Goal: Task Accomplishment & Management: Use online tool/utility

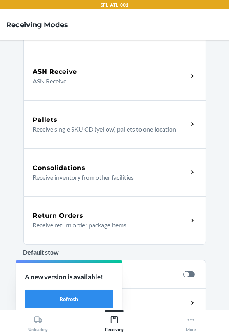
scroll to position [141, 0]
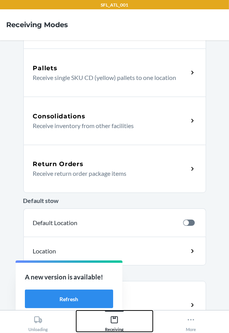
click at [114, 322] on icon at bounding box center [114, 320] width 9 height 9
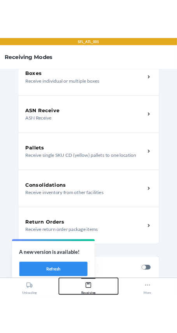
scroll to position [106, 0]
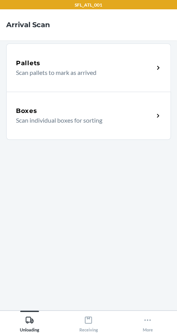
click at [66, 98] on div "Boxes Scan individual boxes for sorting" at bounding box center [88, 116] width 164 height 48
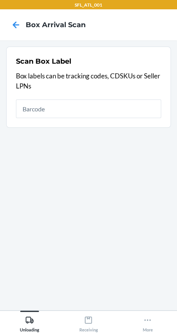
click at [75, 112] on input "text" at bounding box center [88, 108] width 145 height 19
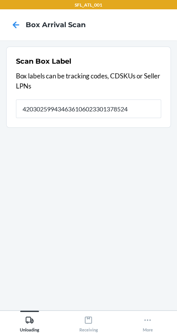
type input "420302599434636106023301378524"
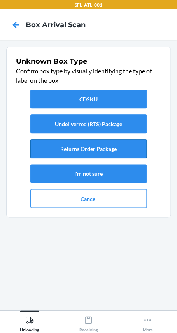
click at [76, 145] on button "Returns Order Package" at bounding box center [88, 149] width 116 height 19
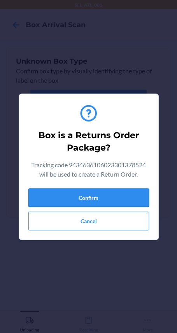
click at [111, 199] on button "Confirm" at bounding box center [88, 197] width 120 height 19
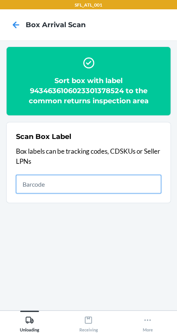
click at [151, 184] on input "text" at bounding box center [88, 184] width 145 height 19
type input "420302599434636106023301110742"
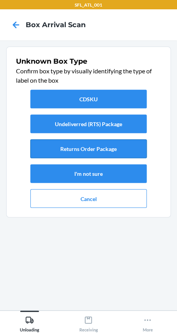
click at [124, 143] on button "Returns Order Package" at bounding box center [88, 149] width 116 height 19
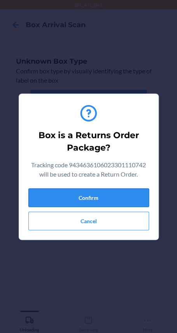
click at [87, 199] on button "Confirm" at bounding box center [88, 197] width 120 height 19
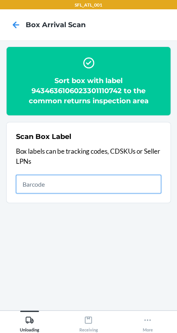
click at [133, 180] on input "text" at bounding box center [88, 184] width 145 height 19
type input "420302599434636106023301237456"
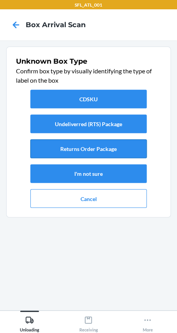
click at [117, 143] on button "Returns Order Package" at bounding box center [88, 149] width 116 height 19
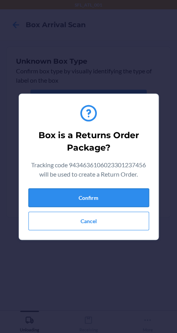
drag, startPoint x: 124, startPoint y: 197, endPoint x: 135, endPoint y: 194, distance: 11.7
click at [124, 197] on button "Confirm" at bounding box center [88, 197] width 120 height 19
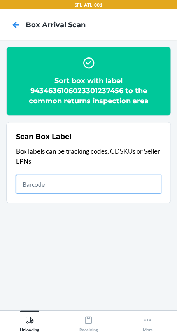
click at [66, 183] on input "text" at bounding box center [88, 184] width 145 height 19
type input "420302599434636106023301134656"
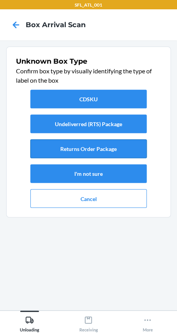
click at [131, 151] on button "Returns Order Package" at bounding box center [88, 149] width 116 height 19
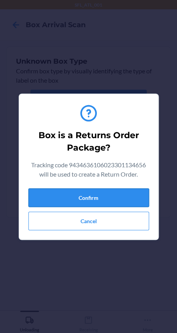
click at [91, 199] on button "Confirm" at bounding box center [88, 197] width 120 height 19
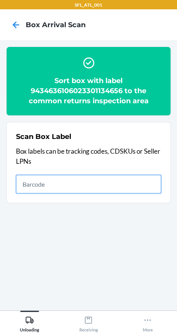
drag, startPoint x: 143, startPoint y: 178, endPoint x: 137, endPoint y: 180, distance: 6.1
click at [142, 178] on input "text" at bounding box center [88, 184] width 145 height 19
type input "420302599434636106023300939795"
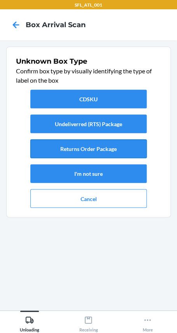
click at [114, 149] on button "Returns Order Package" at bounding box center [88, 149] width 116 height 19
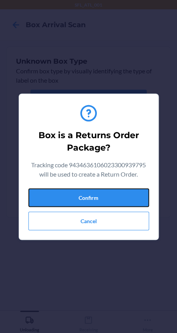
drag, startPoint x: 124, startPoint y: 192, endPoint x: 168, endPoint y: 179, distance: 45.6
click at [126, 190] on button "Confirm" at bounding box center [88, 197] width 120 height 19
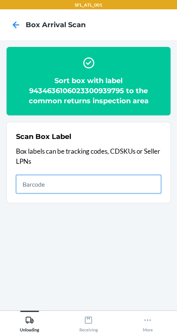
click at [109, 178] on input "text" at bounding box center [88, 184] width 145 height 19
type input "420302599434636106023301204366"
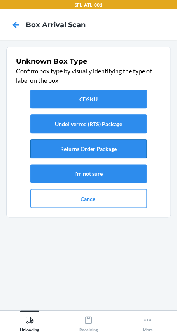
drag, startPoint x: 108, startPoint y: 151, endPoint x: 105, endPoint y: 155, distance: 5.3
click at [106, 154] on button "Returns Order Package" at bounding box center [88, 149] width 116 height 19
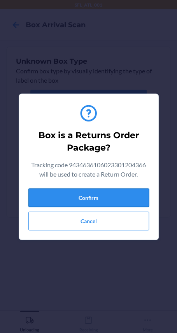
click at [120, 200] on button "Confirm" at bounding box center [88, 197] width 120 height 19
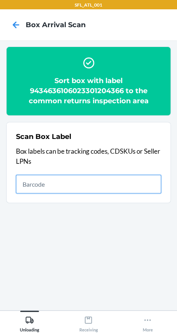
click at [85, 176] on input "text" at bounding box center [88, 184] width 145 height 19
type input "420302599434636106023300827795"
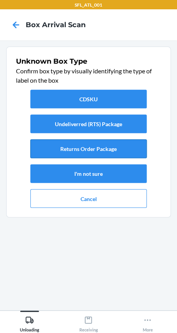
click at [106, 144] on button "Returns Order Package" at bounding box center [88, 149] width 116 height 19
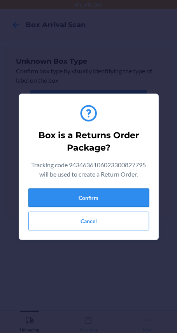
click at [140, 191] on div "Box is a Returns Order Package? Tracking code 9434636106023300827795 will be us…" at bounding box center [88, 166] width 120 height 133
click at [149, 198] on section "Box is a Returns Order Package? Tracking code 9434636106023300827795 will be us…" at bounding box center [89, 167] width 140 height 147
click at [132, 194] on button "Confirm" at bounding box center [88, 197] width 120 height 19
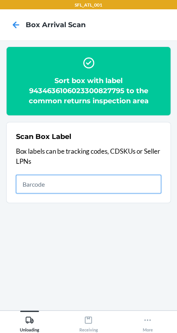
click at [121, 190] on input "text" at bounding box center [88, 184] width 145 height 19
type input "420302599434636106023301008650"
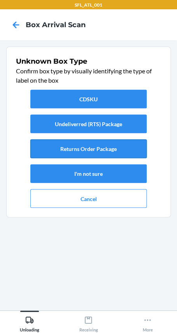
click at [107, 148] on button "Returns Order Package" at bounding box center [88, 149] width 116 height 19
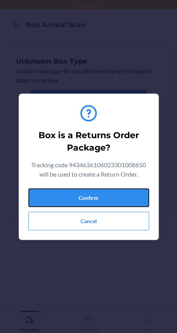
drag, startPoint x: 135, startPoint y: 196, endPoint x: 150, endPoint y: 197, distance: 15.6
click at [138, 197] on button "Confirm" at bounding box center [88, 197] width 120 height 19
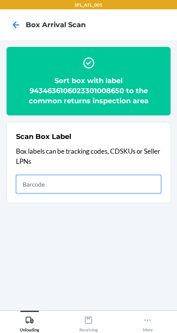
click at [132, 179] on input "text" at bounding box center [88, 184] width 145 height 19
type input "420302599434636106023300898238"
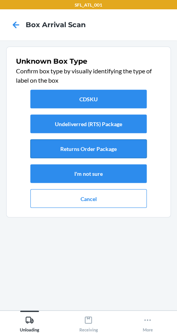
click at [103, 145] on button "Returns Order Package" at bounding box center [88, 149] width 116 height 19
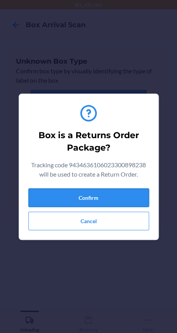
click at [102, 198] on button "Confirm" at bounding box center [88, 197] width 120 height 19
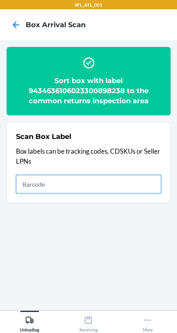
drag, startPoint x: 31, startPoint y: 186, endPoint x: 35, endPoint y: 183, distance: 4.7
click at [33, 184] on input "text" at bounding box center [88, 184] width 145 height 19
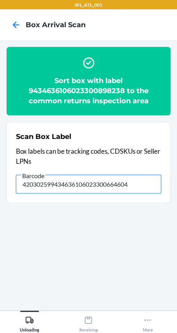
type input "420302599434636106023300664604"
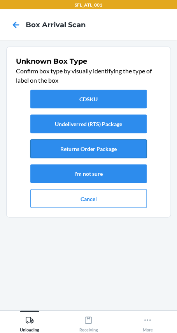
click at [127, 152] on button "Returns Order Package" at bounding box center [88, 149] width 116 height 19
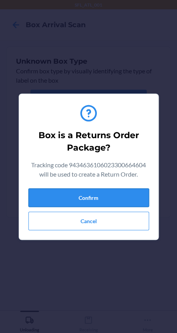
drag, startPoint x: 122, startPoint y: 196, endPoint x: 143, endPoint y: 192, distance: 20.7
click at [124, 196] on button "Confirm" at bounding box center [88, 197] width 120 height 19
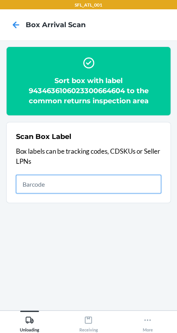
drag, startPoint x: 124, startPoint y: 175, endPoint x: 121, endPoint y: 181, distance: 6.6
click at [127, 176] on input "text" at bounding box center [88, 184] width 145 height 19
type input "420302599434636106023301120819"
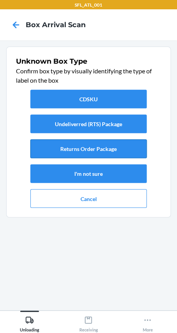
click at [112, 151] on button "Returns Order Package" at bounding box center [88, 149] width 116 height 19
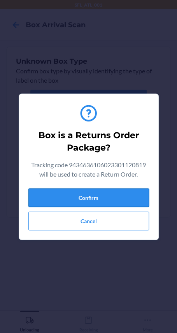
click at [134, 192] on button "Confirm" at bounding box center [88, 197] width 120 height 19
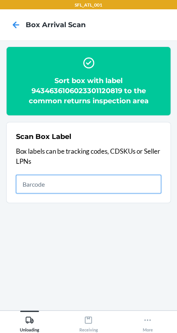
click at [131, 183] on input "text" at bounding box center [88, 184] width 145 height 19
type input "420302599434636106023300844112"
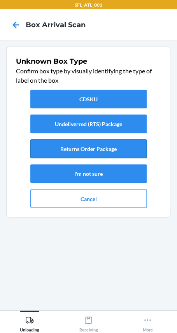
click at [136, 141] on button "Returns Order Package" at bounding box center [88, 149] width 116 height 19
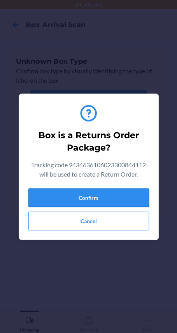
click at [116, 192] on button "Confirm" at bounding box center [88, 197] width 120 height 19
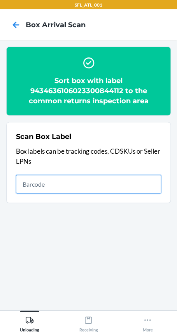
click at [80, 182] on input "text" at bounding box center [88, 184] width 145 height 19
type input "420302599434636106023301222827"
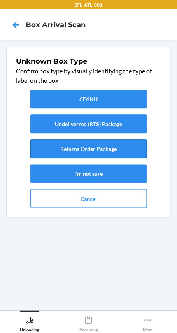
click at [91, 148] on button "Returns Order Package" at bounding box center [88, 149] width 116 height 19
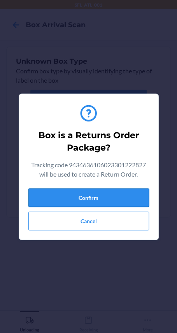
click at [118, 201] on button "Confirm" at bounding box center [88, 197] width 120 height 19
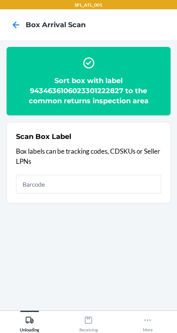
click at [62, 194] on div "Scan Box Label Box labels can be tracking codes, CDSKUs or Seller LPNs" at bounding box center [88, 162] width 145 height 66
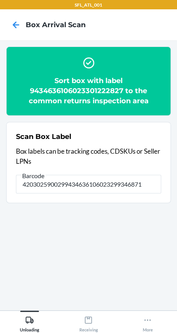
type input "4203025900299434636106023299346871"
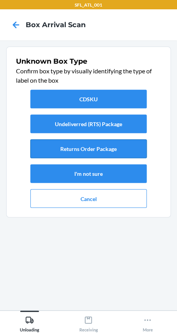
click at [49, 144] on button "Returns Order Package" at bounding box center [88, 149] width 116 height 19
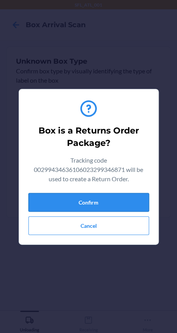
click at [89, 206] on button "Confirm" at bounding box center [88, 202] width 120 height 19
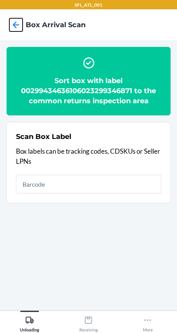
click at [15, 23] on icon at bounding box center [15, 24] width 13 height 13
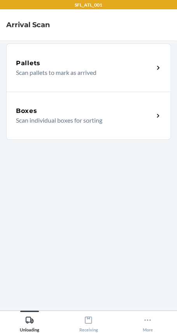
click at [45, 104] on div "Boxes Scan individual boxes for sorting" at bounding box center [88, 116] width 164 height 48
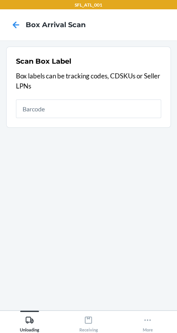
click at [52, 107] on input "text" at bounding box center [88, 108] width 145 height 19
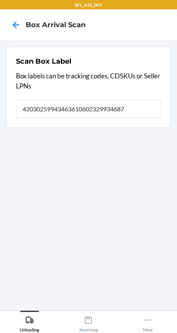
type input "420302599434636106023299346871"
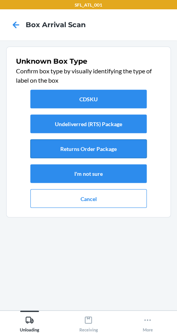
click at [77, 148] on button "Returns Order Package" at bounding box center [88, 149] width 116 height 19
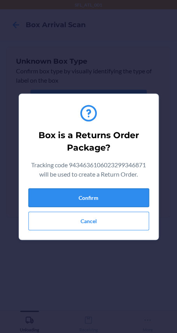
click at [98, 194] on button "Confirm" at bounding box center [88, 197] width 120 height 19
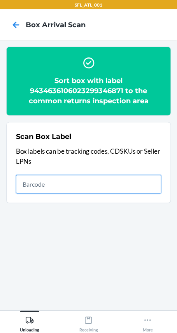
click at [145, 188] on input "text" at bounding box center [88, 184] width 145 height 19
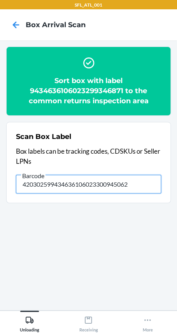
type input "420302599434636106023300945062"
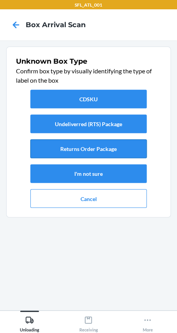
click at [132, 155] on button "Returns Order Package" at bounding box center [88, 149] width 116 height 19
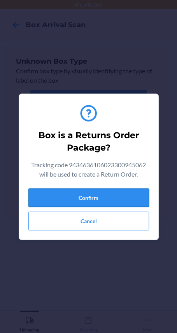
click at [129, 191] on button "Confirm" at bounding box center [88, 197] width 120 height 19
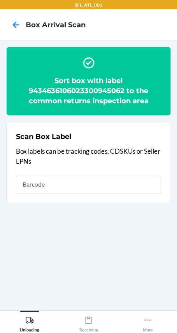
click at [166, 190] on section "Scan Box Label Box labels can be tracking codes, CDSKUs or Seller LPNs" at bounding box center [88, 162] width 164 height 81
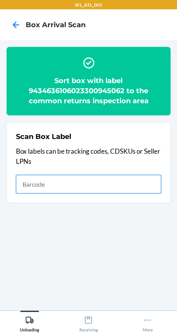
click at [129, 186] on input "text" at bounding box center [88, 184] width 145 height 19
type input "420302599434636106023300644781"
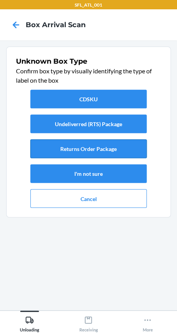
click at [108, 147] on button "Returns Order Package" at bounding box center [88, 149] width 116 height 19
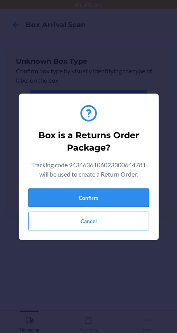
click at [113, 194] on button "Confirm" at bounding box center [88, 197] width 120 height 19
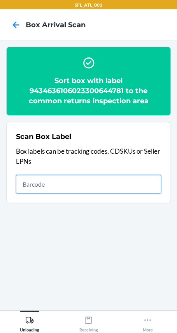
click at [150, 186] on input "text" at bounding box center [88, 184] width 145 height 19
type input "420302599434636106023300850083"
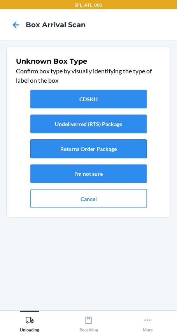
click at [129, 151] on button "Returns Order Package" at bounding box center [88, 149] width 116 height 19
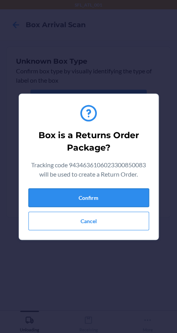
click at [121, 202] on button "Confirm" at bounding box center [88, 197] width 120 height 19
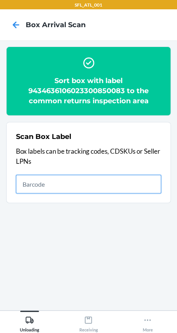
drag, startPoint x: 97, startPoint y: 182, endPoint x: 101, endPoint y: 179, distance: 5.0
click at [101, 180] on input "text" at bounding box center [88, 184] width 145 height 19
drag, startPoint x: 132, startPoint y: 192, endPoint x: 135, endPoint y: 195, distance: 4.4
click at [135, 195] on div "Scan Box Label Box labels can be tracking codes, CDSKUs or Seller LPNs" at bounding box center [88, 162] width 145 height 66
type input "420302599434636106023300972143"
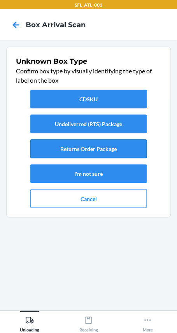
drag, startPoint x: 113, startPoint y: 147, endPoint x: 117, endPoint y: 154, distance: 8.7
click at [117, 154] on button "Returns Order Package" at bounding box center [88, 149] width 116 height 19
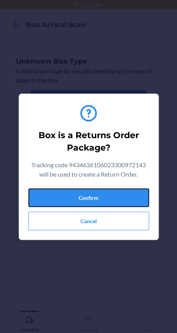
drag, startPoint x: 124, startPoint y: 192, endPoint x: 163, endPoint y: 201, distance: 39.4
click at [128, 194] on button "Confirm" at bounding box center [88, 197] width 120 height 19
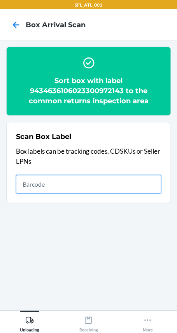
click at [129, 188] on input "text" at bounding box center [88, 184] width 145 height 19
type input "420302599434636106023300904663"
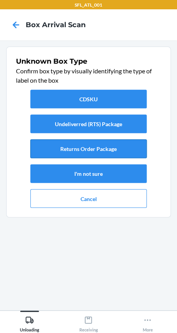
click at [113, 155] on button "Returns Order Package" at bounding box center [88, 149] width 116 height 19
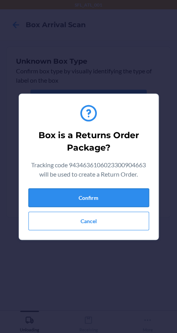
drag, startPoint x: 120, startPoint y: 192, endPoint x: 128, endPoint y: 192, distance: 7.4
click at [121, 192] on button "Confirm" at bounding box center [88, 197] width 120 height 19
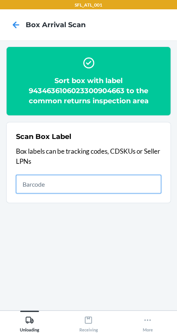
drag, startPoint x: 146, startPoint y: 186, endPoint x: 147, endPoint y: 174, distance: 11.7
click at [147, 182] on input "text" at bounding box center [88, 184] width 145 height 19
type input "420302599434636106023300727255"
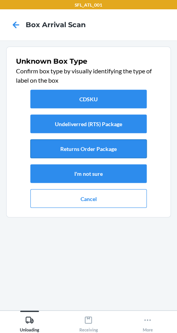
click at [103, 152] on button "Returns Order Package" at bounding box center [88, 149] width 116 height 19
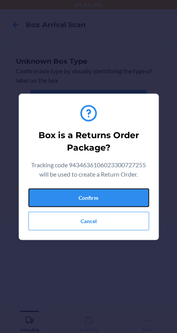
drag, startPoint x: 103, startPoint y: 196, endPoint x: 175, endPoint y: 208, distance: 73.2
click at [103, 197] on button "Confirm" at bounding box center [88, 197] width 120 height 19
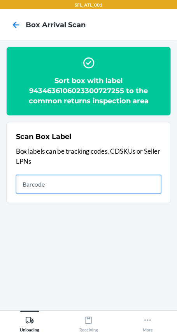
click at [141, 186] on input "text" at bounding box center [88, 184] width 145 height 19
type input "420302599434636106023301277926"
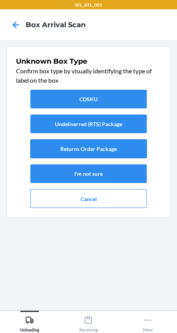
click at [117, 150] on button "Returns Order Package" at bounding box center [88, 149] width 116 height 19
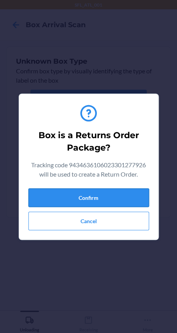
click at [119, 202] on button "Confirm" at bounding box center [88, 197] width 120 height 19
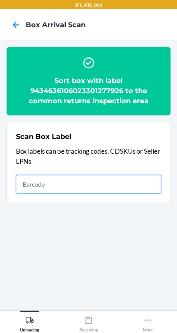
drag, startPoint x: 119, startPoint y: 180, endPoint x: 111, endPoint y: 202, distance: 24.0
click at [115, 192] on input "text" at bounding box center [88, 184] width 145 height 19
type input "420302599434636106023301192588"
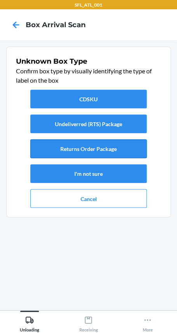
click at [91, 143] on button "Returns Order Package" at bounding box center [88, 149] width 116 height 19
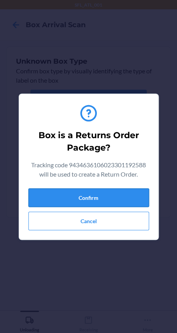
click at [119, 192] on button "Confirm" at bounding box center [88, 197] width 120 height 19
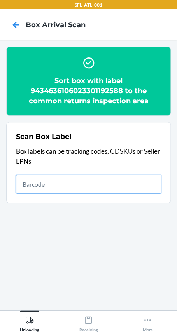
click at [127, 191] on input "text" at bounding box center [88, 184] width 145 height 19
type input "9434636106023301061440"
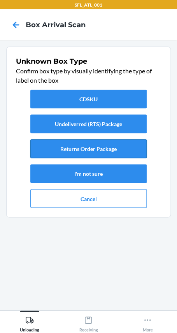
click at [122, 146] on button "Returns Order Package" at bounding box center [88, 149] width 116 height 19
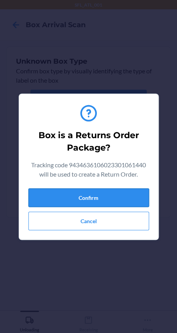
click at [126, 195] on button "Confirm" at bounding box center [88, 197] width 120 height 19
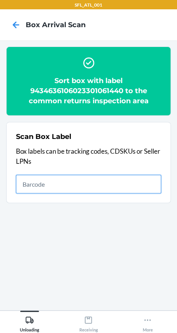
drag, startPoint x: 122, startPoint y: 187, endPoint x: 130, endPoint y: 185, distance: 7.9
click at [126, 185] on input "text" at bounding box center [88, 184] width 145 height 19
type input "420302599434636106023300982692"
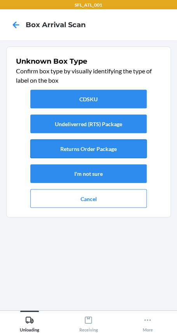
click at [135, 146] on button "Returns Order Package" at bounding box center [88, 149] width 116 height 19
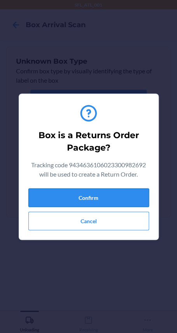
click at [134, 199] on button "Confirm" at bounding box center [88, 197] width 120 height 19
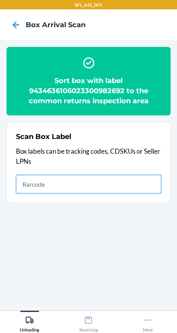
click at [135, 183] on input "text" at bounding box center [88, 184] width 145 height 19
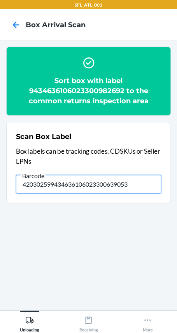
type input "420302599434636106023300639053"
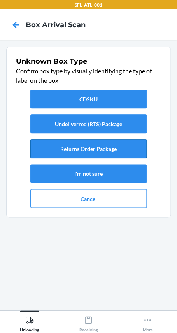
click at [109, 152] on button "Returns Order Package" at bounding box center [88, 149] width 116 height 19
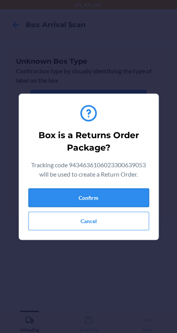
click at [105, 198] on button "Confirm" at bounding box center [88, 197] width 120 height 19
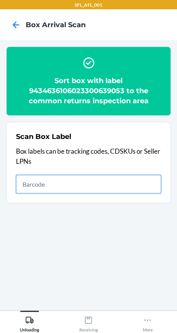
drag, startPoint x: 125, startPoint y: 185, endPoint x: 120, endPoint y: 187, distance: 5.4
click at [125, 185] on input "text" at bounding box center [88, 184] width 145 height 19
type input "420302599434636106023300993131"
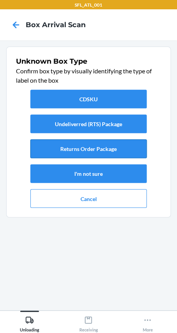
click at [89, 150] on button "Returns Order Package" at bounding box center [88, 149] width 116 height 19
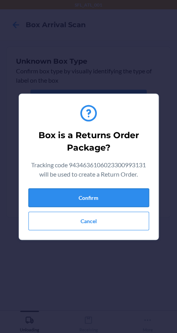
click at [108, 201] on button "Confirm" at bounding box center [88, 197] width 120 height 19
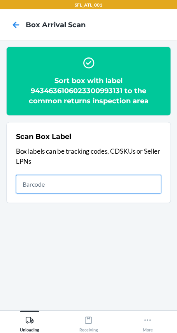
click at [116, 177] on input "text" at bounding box center [88, 184] width 145 height 19
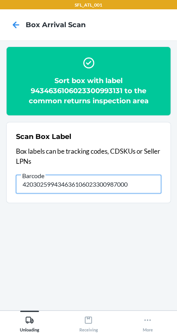
type input "420302599434636106023300987000"
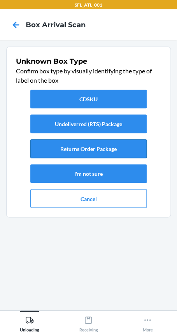
click at [105, 152] on button "Returns Order Package" at bounding box center [88, 149] width 116 height 19
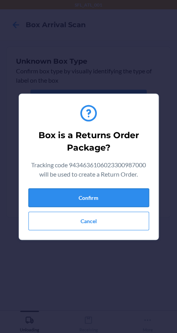
click at [115, 195] on button "Confirm" at bounding box center [88, 197] width 120 height 19
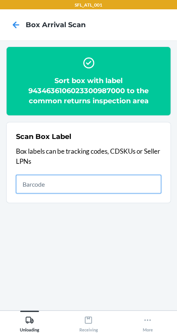
click at [141, 182] on input "text" at bounding box center [88, 184] width 145 height 19
type input "420302599434636106023300982265"
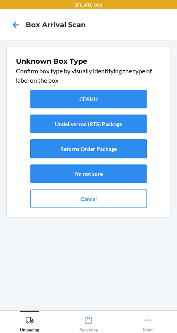
click at [115, 147] on button "Returns Order Package" at bounding box center [88, 149] width 116 height 19
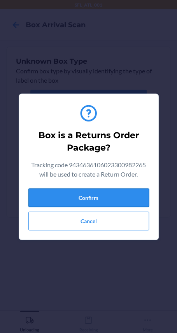
click at [110, 197] on button "Confirm" at bounding box center [88, 197] width 120 height 19
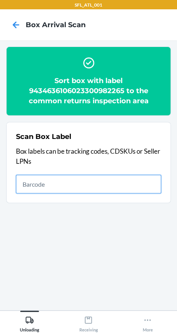
click at [132, 175] on input "text" at bounding box center [88, 184] width 145 height 19
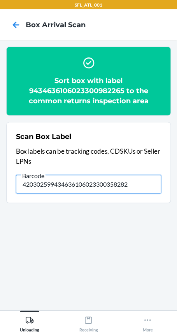
type input "420302599434636106023300358282"
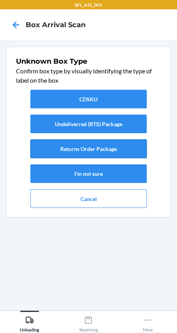
click at [81, 147] on button "Returns Order Package" at bounding box center [88, 149] width 116 height 19
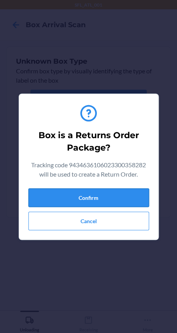
click at [104, 192] on button "Confirm" at bounding box center [88, 197] width 120 height 19
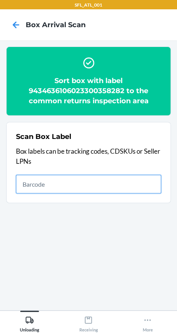
click at [43, 186] on input "text" at bounding box center [88, 184] width 145 height 19
type input "420302599434636106023300672142"
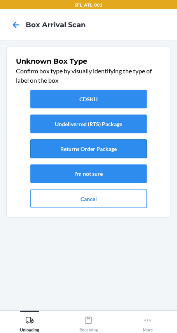
click at [118, 145] on button "Returns Order Package" at bounding box center [88, 149] width 116 height 19
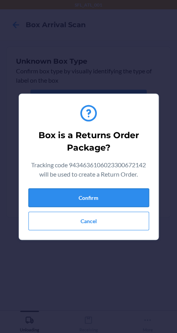
drag, startPoint x: 128, startPoint y: 196, endPoint x: 138, endPoint y: 198, distance: 10.3
click at [129, 196] on button "Confirm" at bounding box center [88, 197] width 120 height 19
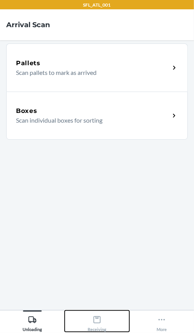
click at [98, 318] on icon at bounding box center [96, 320] width 7 height 7
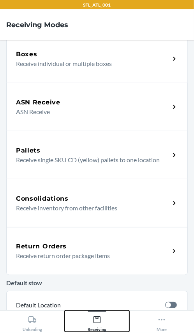
scroll to position [106, 0]
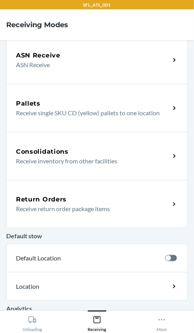
click at [73, 200] on div "Return Orders" at bounding box center [93, 199] width 154 height 9
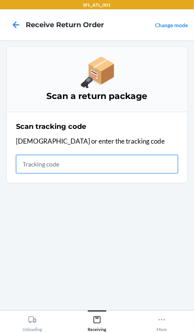
click at [105, 165] on input "text" at bounding box center [97, 164] width 162 height 19
click at [83, 162] on input "text" at bounding box center [97, 164] width 162 height 19
type input "42030259943463610"
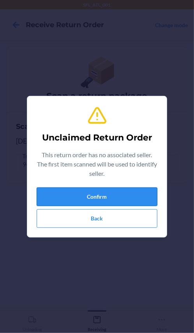
click at [85, 197] on button "Confirm" at bounding box center [97, 197] width 120 height 19
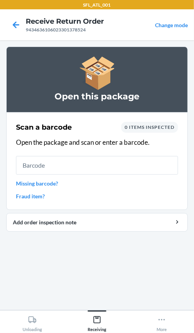
click at [86, 168] on input "text" at bounding box center [97, 165] width 162 height 19
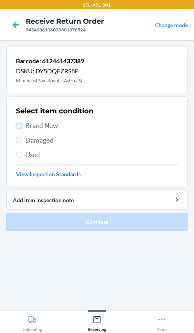
click at [19, 126] on input "Brand New" at bounding box center [19, 126] width 6 height 6
radio input "true"
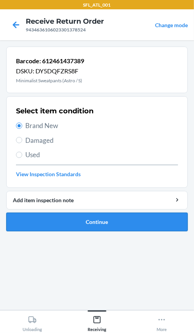
click at [58, 228] on button "Continue" at bounding box center [96, 222] width 181 height 19
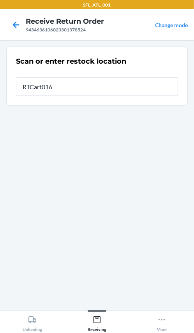
type input "RTCart016"
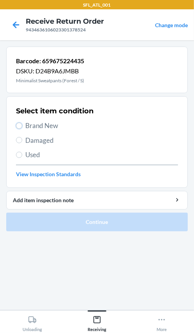
click at [23, 128] on label "Brand New" at bounding box center [97, 126] width 162 height 10
click at [22, 128] on input "Brand New" at bounding box center [19, 126] width 6 height 6
radio input "true"
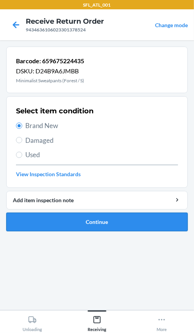
click at [53, 218] on button "Continue" at bounding box center [96, 222] width 181 height 19
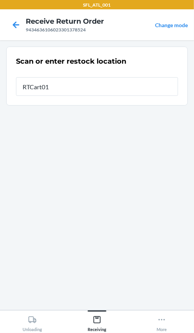
type input "RTCart016"
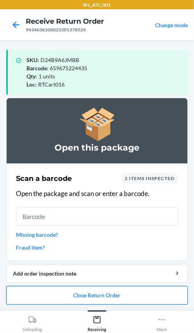
click at [84, 293] on button "Close Return Order" at bounding box center [96, 295] width 181 height 19
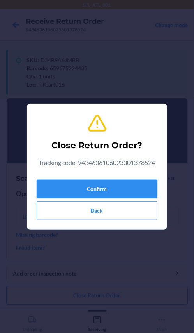
click at [105, 192] on button "Confirm" at bounding box center [97, 189] width 120 height 19
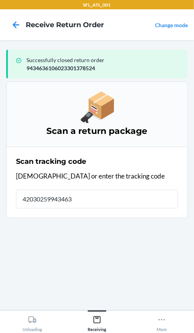
type input "420302599434636"
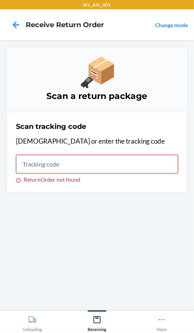
click at [55, 163] on input "ReturnOrder not found" at bounding box center [97, 164] width 162 height 19
type input "420302599434"
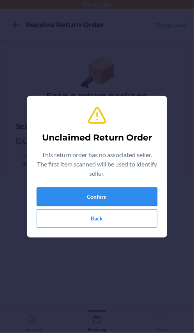
click at [120, 199] on button "Confirm" at bounding box center [97, 197] width 120 height 19
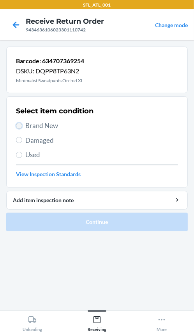
drag, startPoint x: 18, startPoint y: 124, endPoint x: 14, endPoint y: 155, distance: 30.6
click at [17, 126] on input "Brand New" at bounding box center [19, 126] width 6 height 6
radio input "true"
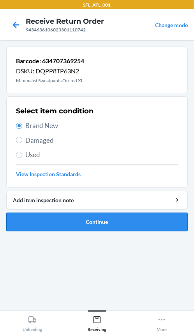
click at [30, 220] on button "Continue" at bounding box center [96, 222] width 181 height 19
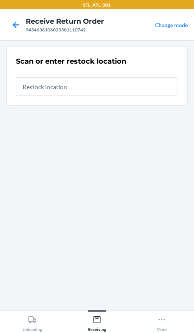
click at [52, 91] on input "text" at bounding box center [97, 86] width 162 height 19
type input "RTCart016"
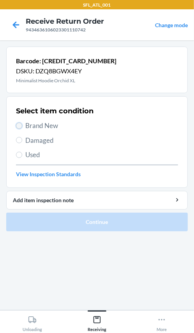
click at [18, 126] on input "Brand New" at bounding box center [19, 126] width 6 height 6
radio input "true"
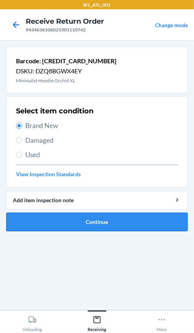
click at [53, 220] on button "Continue" at bounding box center [96, 222] width 181 height 19
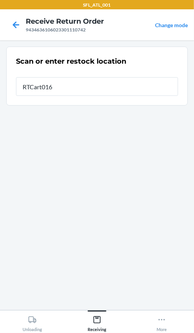
type input "RTCart016"
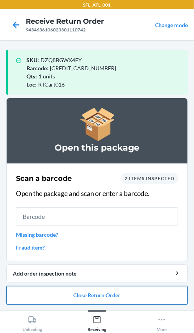
click at [80, 297] on button "Close Return Order" at bounding box center [96, 295] width 181 height 19
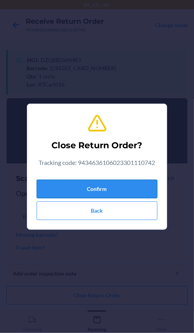
click at [109, 194] on button "Confirm" at bounding box center [97, 189] width 120 height 19
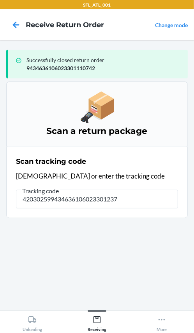
type input "4203025994346361060233012374"
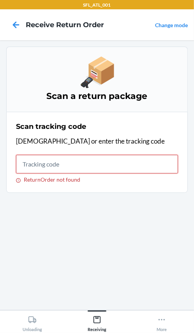
click at [82, 166] on input "ReturnOrder not found" at bounding box center [97, 164] width 162 height 19
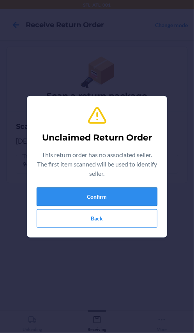
click at [91, 202] on button "Confirm" at bounding box center [97, 197] width 120 height 19
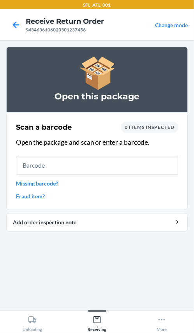
click at [84, 164] on input "text" at bounding box center [97, 165] width 162 height 19
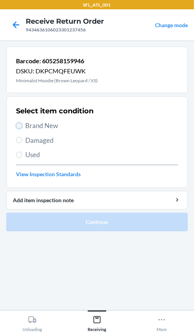
click at [19, 124] on input "Brand New" at bounding box center [19, 126] width 6 height 6
radio input "true"
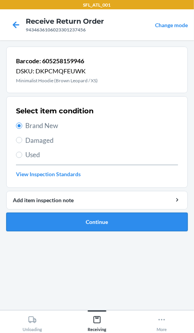
click at [60, 221] on button "Continue" at bounding box center [96, 222] width 181 height 19
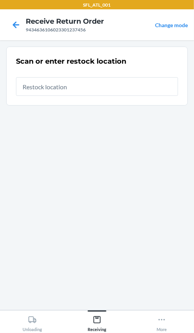
click at [31, 81] on input "text" at bounding box center [97, 86] width 162 height 19
click at [125, 87] on input "text" at bounding box center [97, 86] width 162 height 19
type input "RTCart016"
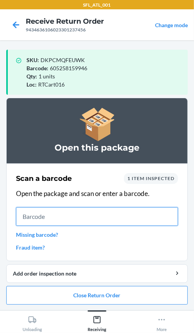
drag, startPoint x: 42, startPoint y: 218, endPoint x: 52, endPoint y: 212, distance: 11.0
click at [52, 212] on input "text" at bounding box center [97, 217] width 162 height 19
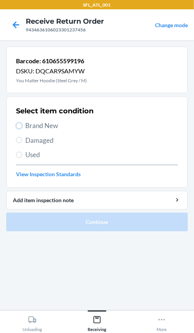
drag, startPoint x: 20, startPoint y: 128, endPoint x: 13, endPoint y: 147, distance: 19.7
click at [19, 128] on input "Brand New" at bounding box center [19, 126] width 6 height 6
radio input "true"
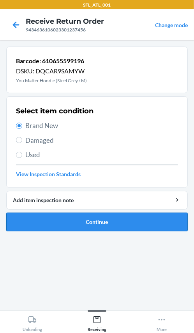
click at [42, 218] on button "Continue" at bounding box center [96, 222] width 181 height 19
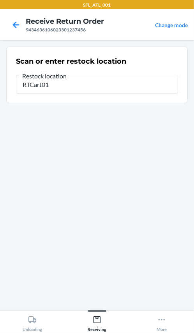
type input "RTCart016"
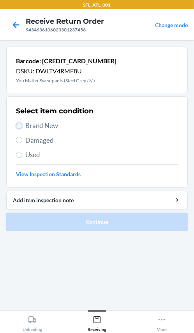
click at [21, 126] on input "Brand New" at bounding box center [19, 126] width 6 height 6
radio input "true"
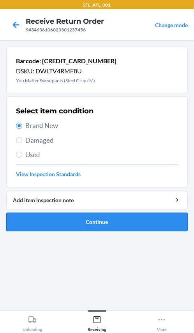
click at [31, 221] on button "Continue" at bounding box center [96, 222] width 181 height 19
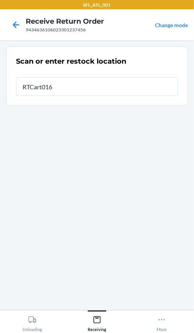
type input "RTCart016"
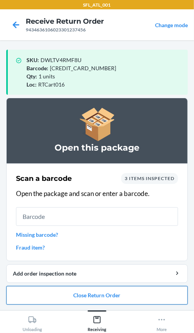
click at [84, 294] on button "Close Return Order" at bounding box center [96, 295] width 181 height 19
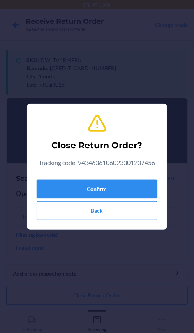
click at [143, 189] on button "Confirm" at bounding box center [97, 189] width 120 height 19
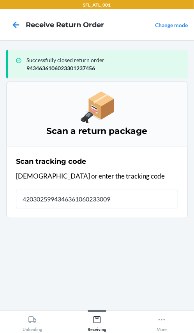
type input "42030259943463610602330093"
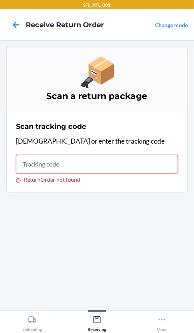
click at [86, 170] on input "ReturnOrder not found" at bounding box center [97, 164] width 162 height 19
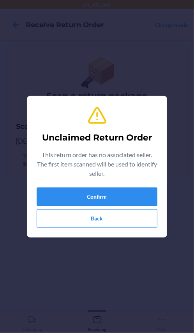
click at [94, 208] on div "Confirm Back" at bounding box center [97, 208] width 120 height 40
click at [90, 197] on button "Confirm" at bounding box center [97, 197] width 120 height 19
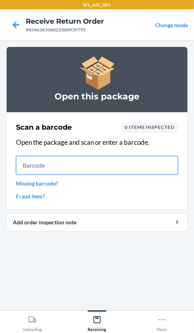
click at [136, 170] on input "text" at bounding box center [97, 165] width 162 height 19
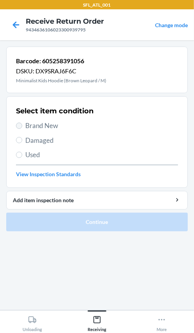
click at [17, 123] on label "Brand New" at bounding box center [97, 126] width 162 height 10
click at [17, 123] on input "Brand New" at bounding box center [19, 126] width 6 height 6
radio input "true"
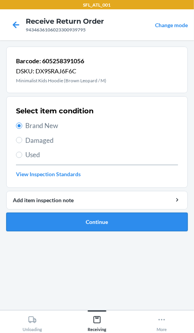
click at [55, 222] on button "Continue" at bounding box center [96, 222] width 181 height 19
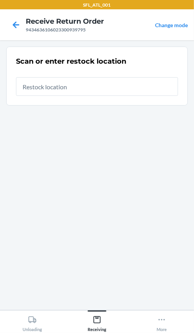
click at [77, 86] on input "text" at bounding box center [97, 86] width 162 height 19
type input "RTCart016"
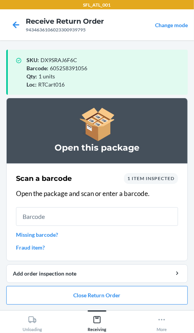
click at [39, 236] on link "Missing barcode?" at bounding box center [97, 235] width 162 height 8
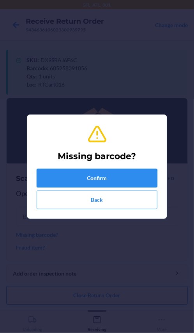
click at [73, 180] on button "Confirm" at bounding box center [97, 178] width 120 height 19
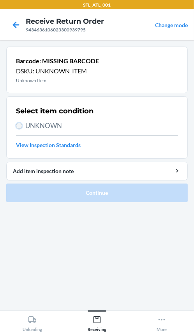
click at [19, 126] on input "UNKNOWN" at bounding box center [19, 126] width 6 height 6
radio input "true"
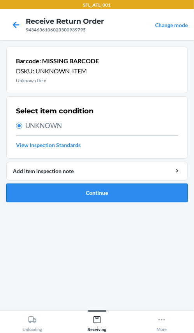
click at [54, 191] on button "Continue" at bounding box center [96, 193] width 181 height 19
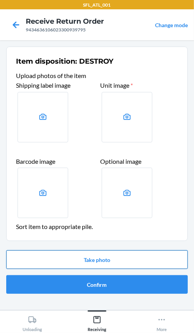
click at [86, 258] on button "Take photo" at bounding box center [96, 260] width 181 height 19
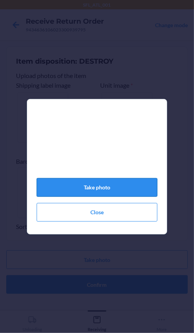
click at [131, 193] on button "Take photo" at bounding box center [97, 187] width 120 height 19
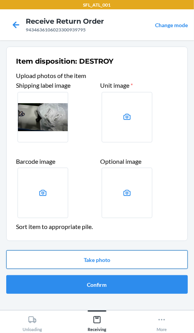
click at [132, 265] on button "Take photo" at bounding box center [96, 260] width 181 height 19
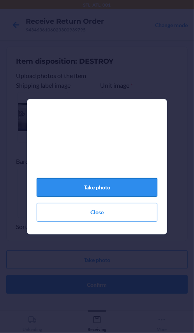
click at [127, 191] on button "Take photo" at bounding box center [97, 187] width 120 height 19
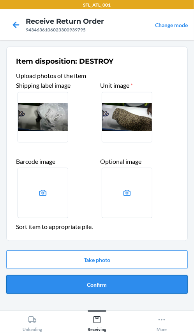
click at [136, 286] on button "Confirm" at bounding box center [96, 285] width 181 height 19
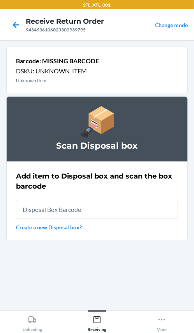
click at [118, 220] on div "Add item to Disposal box and scan the box barcode Create a new Disposal box?" at bounding box center [97, 201] width 162 height 65
type input "RB0000018HZ"
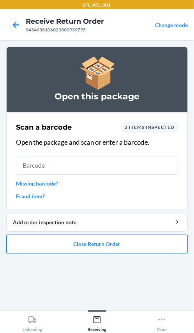
click at [144, 242] on button "Close Return Order" at bounding box center [96, 244] width 181 height 19
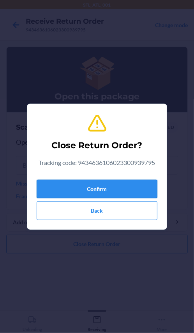
click at [134, 190] on button "Confirm" at bounding box center [97, 189] width 120 height 19
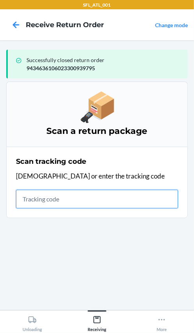
click at [32, 199] on input "text" at bounding box center [97, 199] width 162 height 19
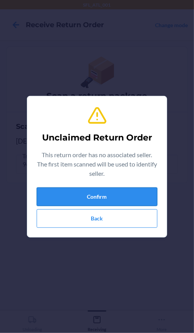
click at [105, 199] on button "Confirm" at bounding box center [97, 197] width 120 height 19
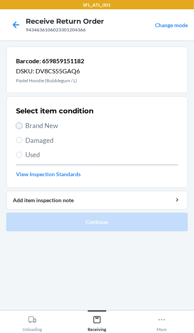
click at [21, 125] on input "Brand New" at bounding box center [19, 126] width 6 height 6
radio input "true"
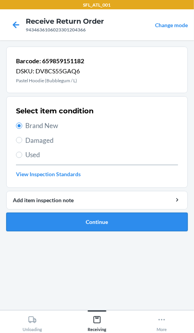
click at [44, 218] on button "Continue" at bounding box center [96, 222] width 181 height 19
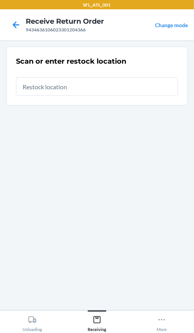
click at [75, 88] on input "text" at bounding box center [97, 86] width 162 height 19
type input "RTCart016"
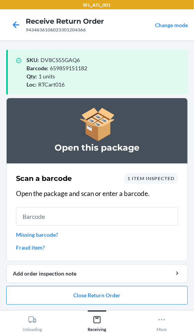
click at [44, 222] on input "text" at bounding box center [97, 217] width 162 height 19
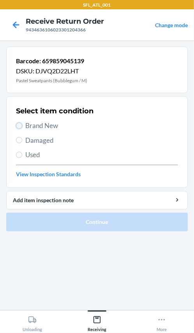
click at [21, 127] on input "Brand New" at bounding box center [19, 126] width 6 height 6
radio input "true"
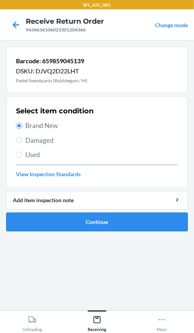
click at [45, 217] on button "Continue" at bounding box center [96, 222] width 181 height 19
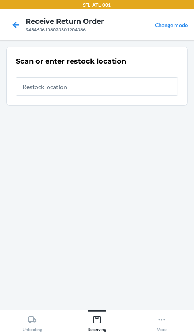
click at [82, 89] on input "text" at bounding box center [97, 86] width 162 height 19
type input "RTCart016"
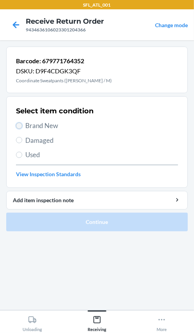
click at [19, 128] on input "Brand New" at bounding box center [19, 126] width 6 height 6
radio input "true"
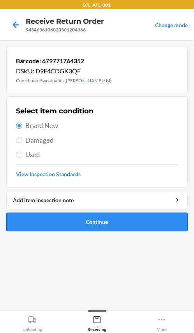
click at [54, 229] on button "Continue" at bounding box center [96, 222] width 181 height 19
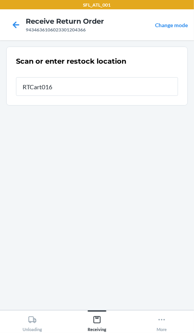
type input "RTCart016"
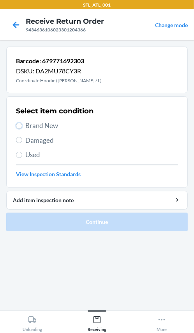
click at [22, 129] on label "Brand New" at bounding box center [97, 126] width 162 height 10
click at [22, 129] on input "Brand New" at bounding box center [19, 126] width 6 height 6
radio input "true"
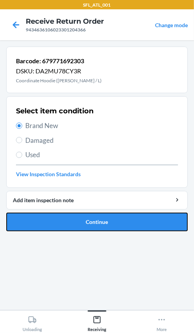
click at [62, 228] on button "Continue" at bounding box center [96, 222] width 181 height 19
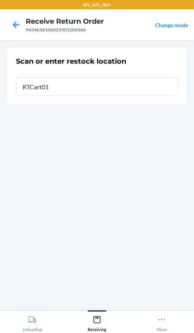
type input "RTCart016"
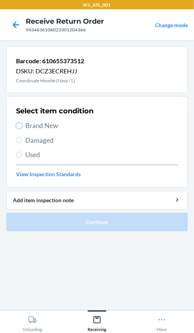
click at [23, 126] on label "Brand New" at bounding box center [97, 126] width 162 height 10
click at [22, 126] on input "Brand New" at bounding box center [19, 126] width 6 height 6
radio input "true"
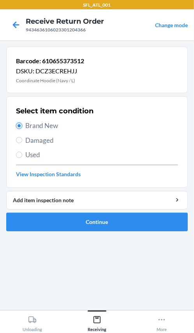
drag, startPoint x: 21, startPoint y: 126, endPoint x: 17, endPoint y: 137, distance: 12.2
click at [21, 127] on input "Brand New" at bounding box center [19, 126] width 6 height 6
click at [24, 218] on button "Continue" at bounding box center [96, 222] width 181 height 19
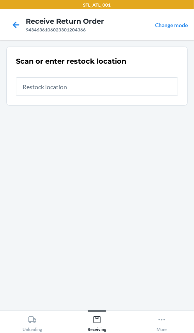
click at [73, 91] on input "text" at bounding box center [97, 86] width 162 height 19
type input "RTCart016"
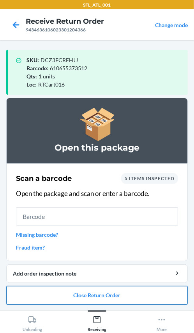
click at [137, 293] on button "Close Return Order" at bounding box center [96, 295] width 181 height 19
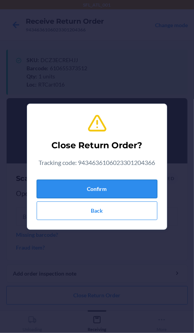
click at [65, 189] on button "Confirm" at bounding box center [97, 189] width 120 height 19
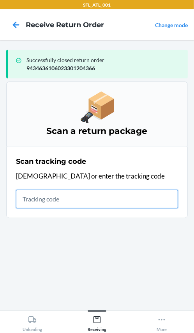
click at [84, 202] on input "text" at bounding box center [97, 199] width 162 height 19
type input "420302599434636106023"
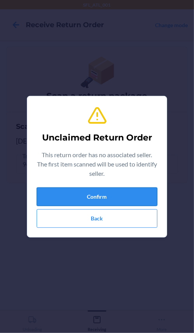
click at [87, 194] on button "Confirm" at bounding box center [97, 197] width 120 height 19
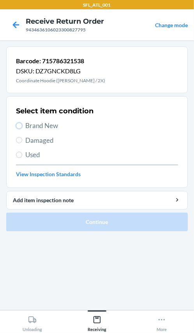
drag, startPoint x: 19, startPoint y: 127, endPoint x: 21, endPoint y: 136, distance: 9.7
click at [20, 129] on label "Brand New" at bounding box center [97, 126] width 162 height 10
click at [20, 129] on input "Brand New" at bounding box center [19, 126] width 6 height 6
radio input "true"
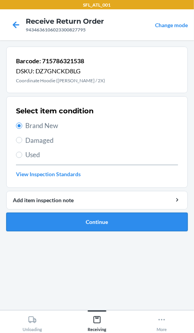
click at [48, 216] on button "Continue" at bounding box center [96, 222] width 181 height 19
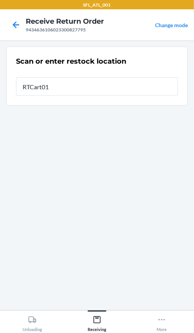
type input "RTCart016"
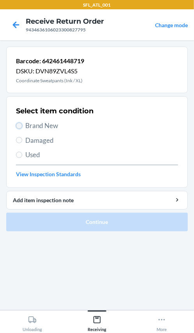
click at [18, 123] on input "Brand New" at bounding box center [19, 126] width 6 height 6
radio input "true"
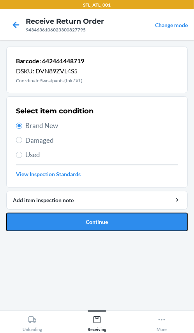
click at [49, 223] on button "Continue" at bounding box center [96, 222] width 181 height 19
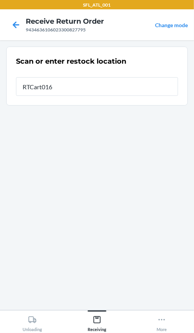
type input "RTCart016"
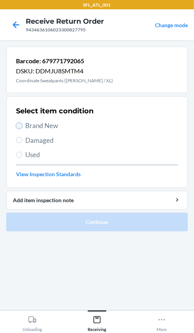
click at [21, 125] on input "Brand New" at bounding box center [19, 126] width 6 height 6
radio input "true"
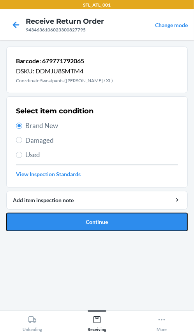
click at [61, 220] on button "Continue" at bounding box center [96, 222] width 181 height 19
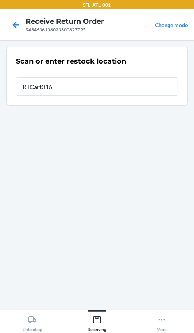
type input "RTCart016"
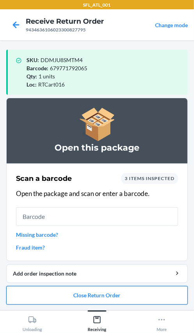
click at [55, 298] on button "Close Return Order" at bounding box center [96, 295] width 181 height 19
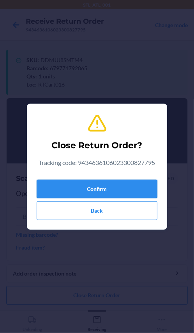
click at [58, 192] on button "Confirm" at bounding box center [97, 189] width 120 height 19
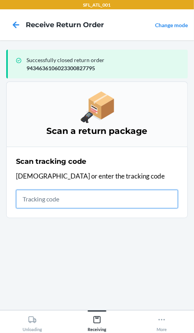
click at [26, 199] on input "text" at bounding box center [97, 199] width 162 height 19
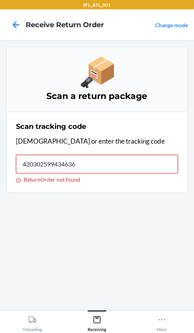
type input "4203025994346361"
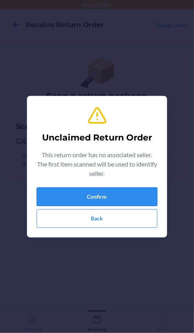
click at [110, 194] on button "Confirm" at bounding box center [97, 197] width 120 height 19
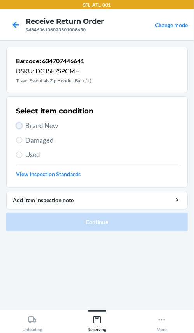
click at [20, 126] on input "Brand New" at bounding box center [19, 126] width 6 height 6
radio input "true"
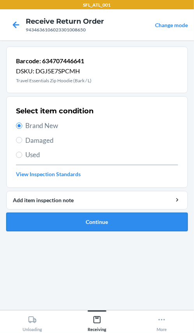
click at [30, 223] on button "Continue" at bounding box center [96, 222] width 181 height 19
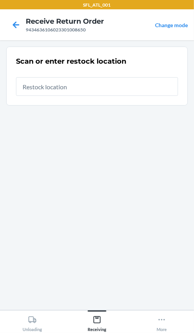
click at [65, 84] on input "text" at bounding box center [97, 86] width 162 height 19
type input "RTCart016"
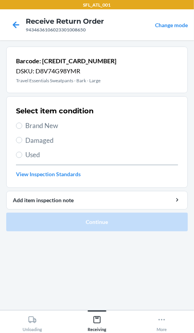
click at [19, 129] on label "Brand New" at bounding box center [97, 126] width 162 height 10
click at [19, 129] on input "Brand New" at bounding box center [19, 126] width 6 height 6
radio input "true"
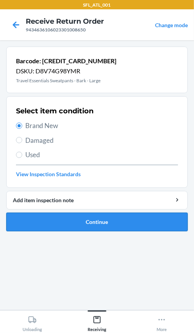
click at [63, 214] on button "Continue" at bounding box center [96, 222] width 181 height 19
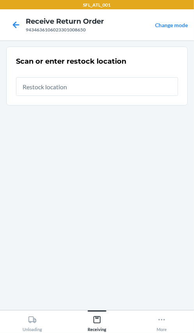
drag, startPoint x: 61, startPoint y: 91, endPoint x: 58, endPoint y: 94, distance: 4.7
click at [61, 90] on input "text" at bounding box center [97, 86] width 162 height 19
type input "RTCart016"
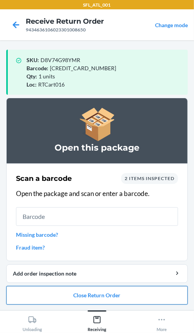
click at [76, 293] on button "Close Return Order" at bounding box center [96, 295] width 181 height 19
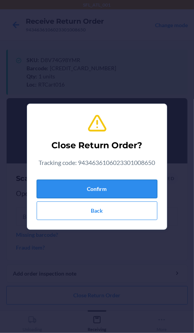
click at [93, 187] on button "Confirm" at bounding box center [97, 189] width 120 height 19
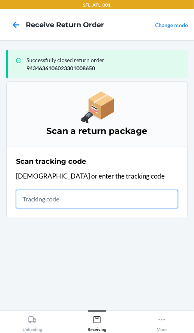
click at [51, 201] on input "text" at bounding box center [97, 199] width 162 height 19
type input "42030259943463610602330"
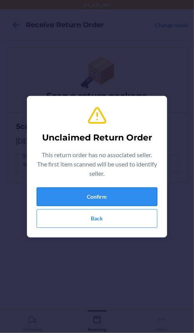
click at [62, 198] on button "Confirm" at bounding box center [97, 197] width 120 height 19
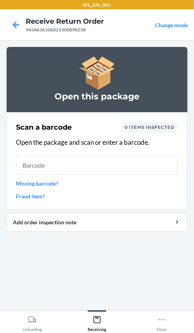
click at [54, 167] on input "text" at bounding box center [97, 165] width 162 height 19
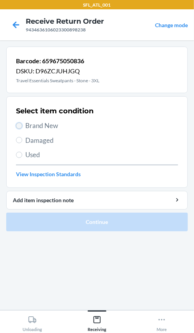
click at [20, 126] on input "Brand New" at bounding box center [19, 126] width 6 height 6
radio input "true"
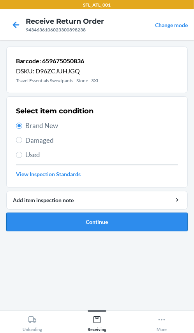
click at [42, 225] on button "Continue" at bounding box center [96, 222] width 181 height 19
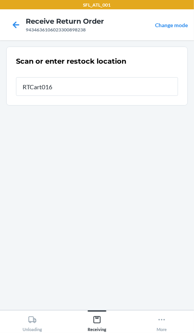
type input "RTCart016"
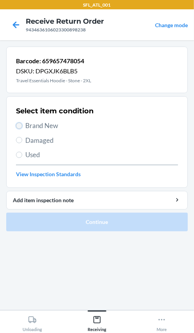
click at [21, 126] on input "Brand New" at bounding box center [19, 126] width 6 height 6
radio input "true"
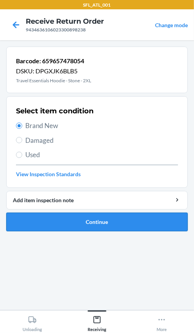
click at [29, 222] on button "Continue" at bounding box center [96, 222] width 181 height 19
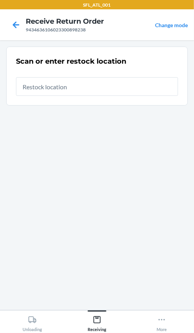
click at [99, 90] on input "text" at bounding box center [97, 86] width 162 height 19
type input "RTCart016"
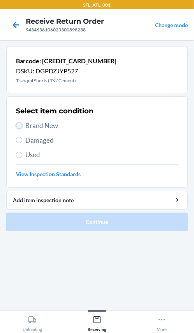
click at [20, 128] on input "Brand New" at bounding box center [19, 126] width 6 height 6
radio input "true"
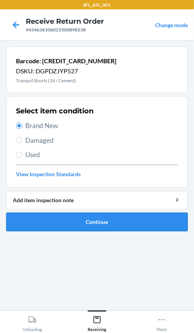
click at [44, 230] on button "Continue" at bounding box center [96, 222] width 181 height 19
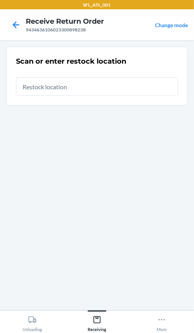
click at [73, 88] on input "text" at bounding box center [97, 86] width 162 height 19
type input "RTCart016"
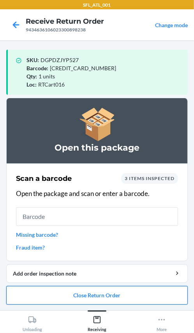
drag, startPoint x: 119, startPoint y: 300, endPoint x: 113, endPoint y: 296, distance: 7.3
click at [119, 300] on button "Close Return Order" at bounding box center [96, 295] width 181 height 19
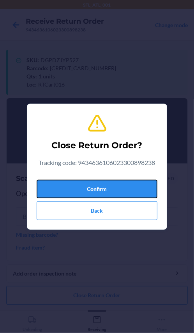
drag, startPoint x: 115, startPoint y: 188, endPoint x: 5, endPoint y: 167, distance: 112.0
click at [92, 190] on button "Confirm" at bounding box center [97, 189] width 120 height 19
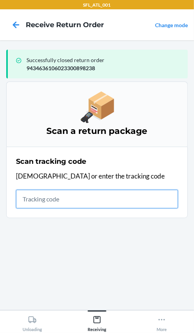
click at [27, 197] on input "text" at bounding box center [97, 199] width 162 height 19
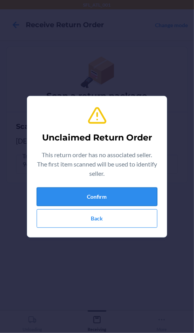
click at [134, 189] on button "Confirm" at bounding box center [97, 197] width 120 height 19
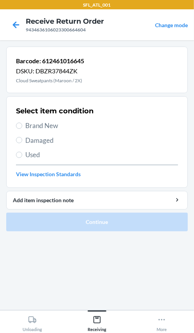
click at [16, 124] on label "Brand New" at bounding box center [97, 126] width 162 height 10
click at [16, 124] on input "Brand New" at bounding box center [19, 126] width 6 height 6
radio input "true"
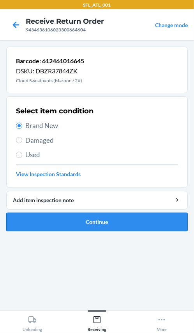
click at [61, 224] on button "Continue" at bounding box center [96, 222] width 181 height 19
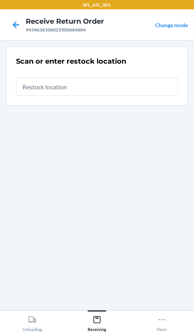
click at [68, 86] on input "text" at bounding box center [97, 86] width 162 height 19
type input "RTCart016"
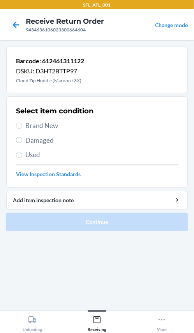
click at [15, 124] on section "Select item condition Brand New Damaged Used View Inspection Standards" at bounding box center [96, 142] width 181 height 92
click at [17, 126] on input "Brand New" at bounding box center [19, 126] width 6 height 6
radio input "true"
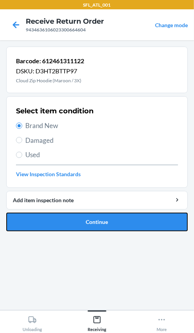
drag, startPoint x: 34, startPoint y: 227, endPoint x: 38, endPoint y: 227, distance: 4.7
click at [34, 227] on button "Continue" at bounding box center [96, 222] width 181 height 19
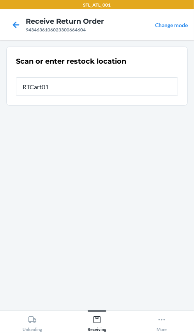
type input "RTCart016"
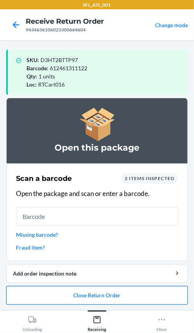
click at [78, 299] on button "Close Return Order" at bounding box center [96, 295] width 181 height 19
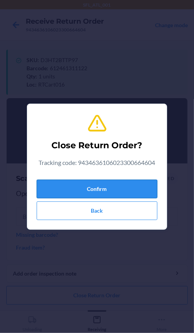
drag, startPoint x: 60, startPoint y: 189, endPoint x: 44, endPoint y: 183, distance: 16.8
click at [58, 189] on button "Confirm" at bounding box center [97, 189] width 120 height 19
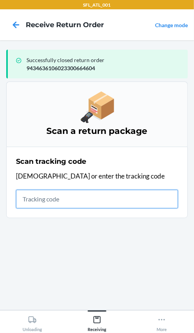
click at [38, 190] on input "text" at bounding box center [97, 199] width 162 height 19
type input "42030259943463610602330112"
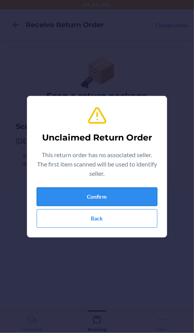
click at [44, 192] on button "Confirm" at bounding box center [97, 197] width 120 height 19
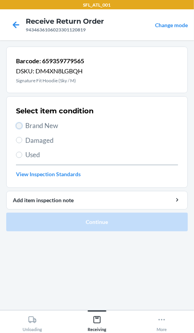
click at [18, 125] on input "Brand New" at bounding box center [19, 126] width 6 height 6
radio input "true"
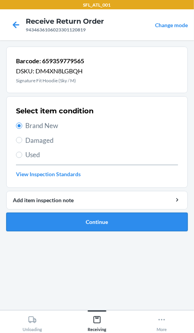
click at [60, 218] on button "Continue" at bounding box center [96, 222] width 181 height 19
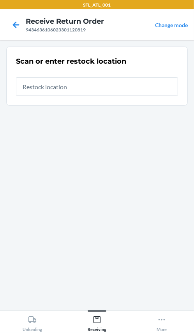
click at [70, 87] on input "text" at bounding box center [97, 86] width 162 height 19
type input "RTCart016"
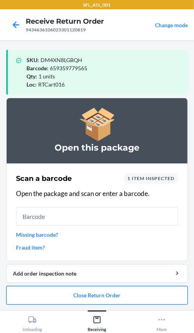
click at [102, 297] on button "Close Return Order" at bounding box center [96, 295] width 181 height 19
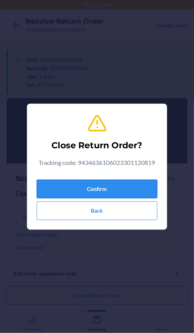
click at [94, 188] on button "Confirm" at bounding box center [97, 189] width 120 height 19
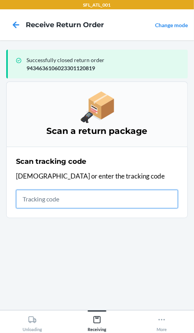
click at [68, 200] on input "text" at bounding box center [97, 199] width 162 height 19
type input "4203025994346361060"
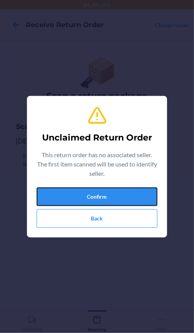
click at [72, 196] on button "Confirm" at bounding box center [97, 197] width 120 height 19
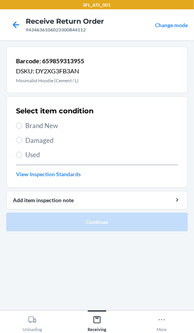
click at [23, 128] on label "Brand New" at bounding box center [97, 126] width 162 height 10
click at [19, 126] on input "Brand New" at bounding box center [19, 126] width 6 height 6
radio input "true"
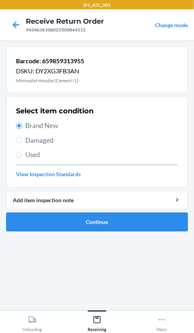
click at [53, 223] on button "Continue" at bounding box center [96, 222] width 181 height 19
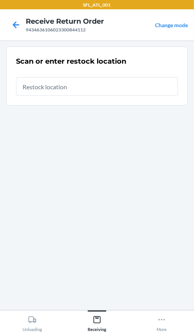
click at [92, 87] on input "text" at bounding box center [97, 86] width 162 height 19
type input "RTCart016"
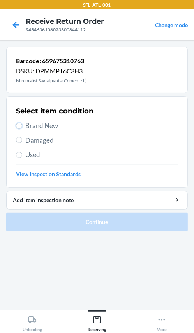
drag, startPoint x: 20, startPoint y: 124, endPoint x: 34, endPoint y: 155, distance: 34.1
click at [20, 125] on input "Brand New" at bounding box center [19, 126] width 6 height 6
radio input "true"
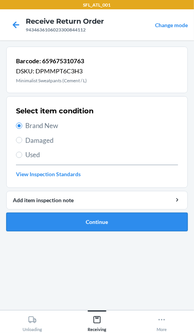
click at [95, 226] on button "Continue" at bounding box center [96, 222] width 181 height 19
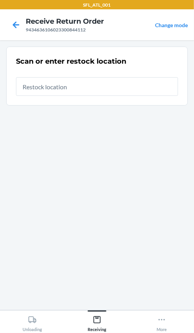
click at [105, 80] on input "text" at bounding box center [97, 86] width 162 height 19
type input "RTCart016"
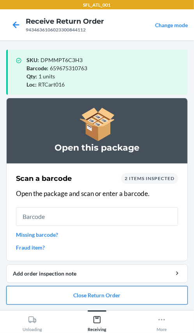
click at [118, 298] on button "Close Return Order" at bounding box center [96, 295] width 181 height 19
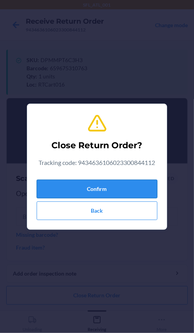
click at [96, 195] on button "Confirm" at bounding box center [97, 189] width 120 height 19
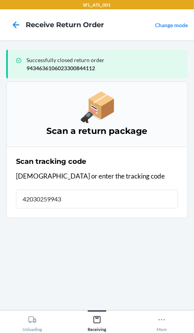
type input "420302599434"
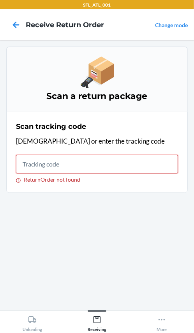
drag, startPoint x: 47, startPoint y: 159, endPoint x: 51, endPoint y: 167, distance: 8.7
click at [51, 164] on input "ReturnOrder not found" at bounding box center [97, 164] width 162 height 19
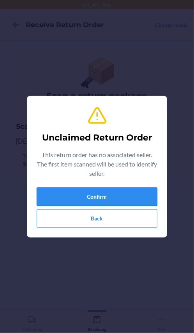
drag, startPoint x: 58, startPoint y: 192, endPoint x: 59, endPoint y: 198, distance: 5.9
click at [59, 198] on button "Confirm" at bounding box center [97, 197] width 120 height 19
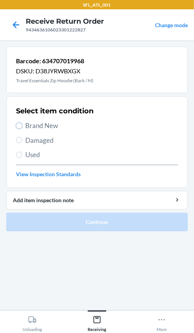
drag, startPoint x: 19, startPoint y: 124, endPoint x: 20, endPoint y: 176, distance: 52.1
click at [18, 132] on div "Select item condition Brand New Damaged Used View Inspection Standards" at bounding box center [97, 142] width 162 height 77
click at [19, 128] on input "Brand New" at bounding box center [19, 126] width 6 height 6
radio input "true"
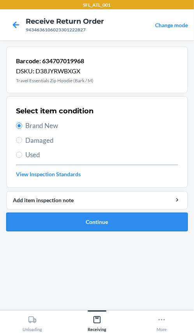
click at [38, 224] on button "Continue" at bounding box center [96, 222] width 181 height 19
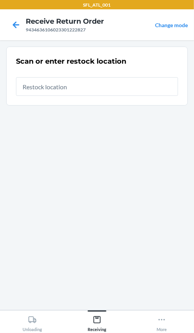
click at [63, 87] on input "text" at bounding box center [97, 86] width 162 height 19
type input "RTCart016"
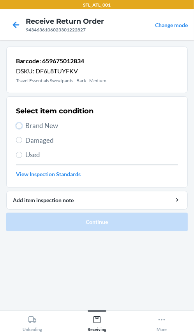
drag, startPoint x: 17, startPoint y: 124, endPoint x: 21, endPoint y: 159, distance: 34.9
click at [18, 134] on div "Select item condition Brand New Damaged Used View Inspection Standards" at bounding box center [97, 142] width 162 height 77
click at [22, 128] on label "Brand New" at bounding box center [97, 126] width 162 height 10
click at [22, 128] on input "Brand New" at bounding box center [19, 126] width 6 height 6
radio input "true"
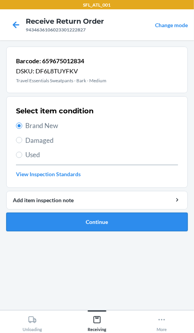
click at [51, 221] on button "Continue" at bounding box center [96, 222] width 181 height 19
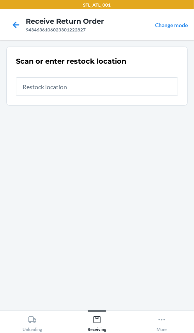
drag, startPoint x: 78, startPoint y: 86, endPoint x: 79, endPoint y: 81, distance: 4.8
click at [79, 82] on input "text" at bounding box center [97, 86] width 162 height 19
type input "RTCart016"
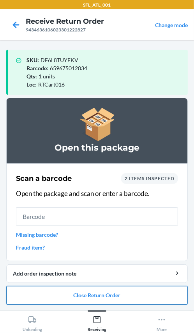
click at [81, 296] on button "Close Return Order" at bounding box center [96, 295] width 181 height 19
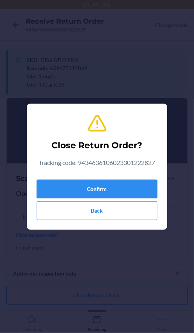
drag, startPoint x: 87, startPoint y: 189, endPoint x: 69, endPoint y: 187, distance: 18.8
click at [88, 189] on button "Confirm" at bounding box center [97, 189] width 120 height 19
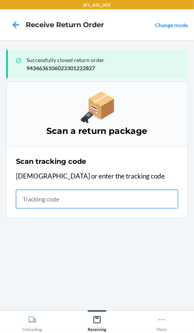
click at [38, 196] on input "text" at bounding box center [97, 199] width 162 height 19
type input "420302599434636"
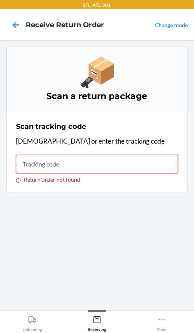
click at [54, 161] on input "ReturnOrder not found" at bounding box center [97, 164] width 162 height 19
type input "420302599"
click at [66, 159] on input "ReturnOrder not found" at bounding box center [97, 164] width 162 height 19
type input "420302599434636106023299"
click at [30, 167] on input "ReturnOrder not found" at bounding box center [97, 164] width 162 height 19
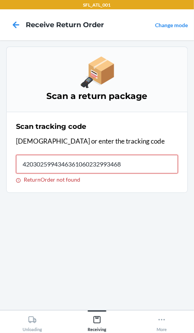
type input "42030259943463610602329934687"
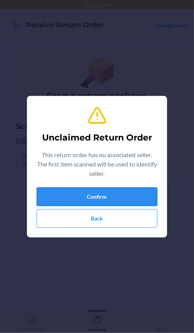
click at [93, 201] on button "Confirm" at bounding box center [97, 197] width 120 height 19
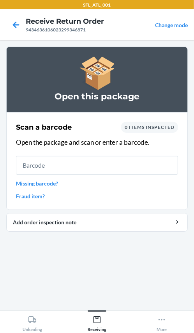
drag, startPoint x: 75, startPoint y: 161, endPoint x: 52, endPoint y: 210, distance: 54.6
click at [69, 185] on div "Scan a barcode 0 items inspected Open the package and scan or enter a barcode. …" at bounding box center [97, 161] width 162 height 83
click at [51, 182] on link "Missing barcode?" at bounding box center [97, 184] width 162 height 8
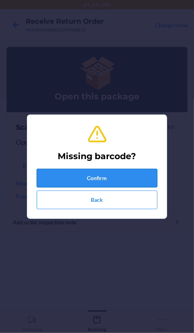
click at [80, 179] on button "Confirm" at bounding box center [97, 178] width 120 height 19
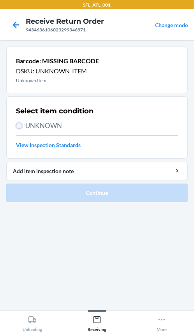
click at [17, 127] on input "UNKNOWN" at bounding box center [19, 126] width 6 height 6
radio input "true"
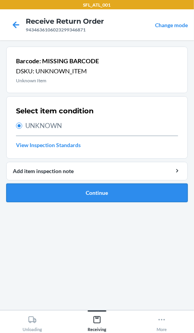
click at [52, 198] on button "Continue" at bounding box center [96, 193] width 181 height 19
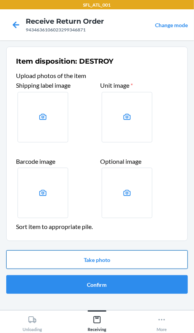
click at [66, 260] on button "Take photo" at bounding box center [96, 260] width 181 height 19
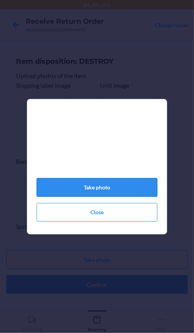
click at [79, 189] on button "Take photo" at bounding box center [97, 187] width 120 height 19
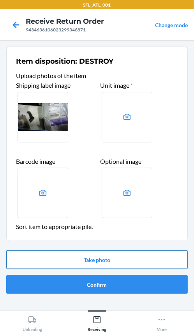
click at [70, 260] on button "Take photo" at bounding box center [96, 260] width 181 height 19
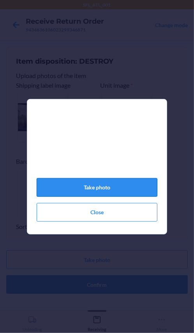
click at [82, 197] on button "Take photo" at bounding box center [97, 187] width 120 height 19
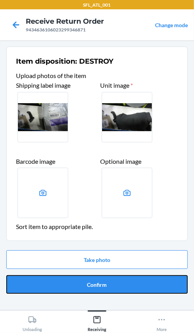
drag, startPoint x: 124, startPoint y: 287, endPoint x: 128, endPoint y: 284, distance: 4.2
click at [127, 284] on button "Confirm" at bounding box center [96, 285] width 181 height 19
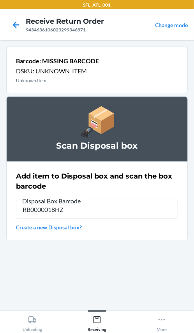
type input "RB0000018HZ"
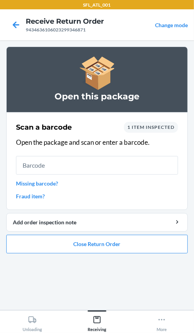
click at [42, 185] on link "Missing barcode?" at bounding box center [97, 184] width 162 height 8
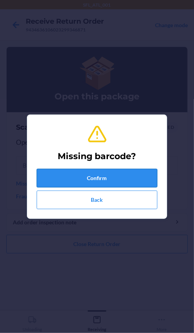
click at [46, 182] on button "Confirm" at bounding box center [97, 178] width 120 height 19
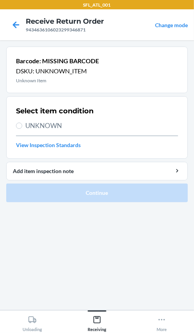
click at [19, 129] on label "UNKNOWN" at bounding box center [97, 126] width 162 height 10
click at [19, 129] on input "UNKNOWN" at bounding box center [19, 126] width 6 height 6
radio input "true"
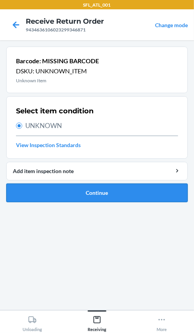
click at [60, 191] on button "Continue" at bounding box center [96, 193] width 181 height 19
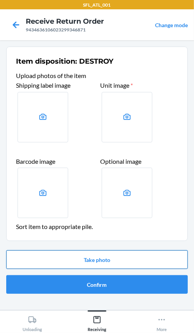
click at [99, 262] on button "Take photo" at bounding box center [96, 260] width 181 height 19
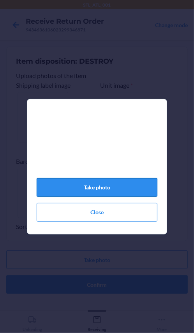
click at [97, 190] on button "Take photo" at bounding box center [97, 187] width 120 height 19
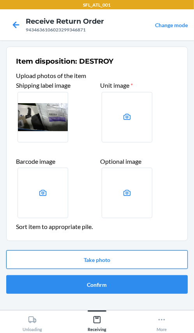
click at [163, 264] on button "Take photo" at bounding box center [96, 260] width 181 height 19
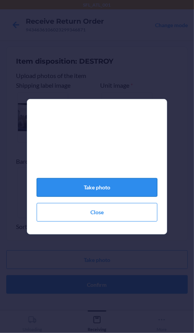
click at [112, 183] on button "Take photo" at bounding box center [97, 187] width 120 height 19
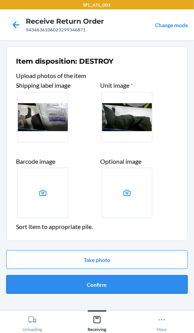
click at [93, 280] on button "Confirm" at bounding box center [96, 285] width 181 height 19
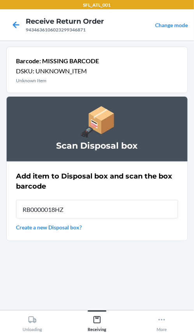
type input "RB0000018HZ"
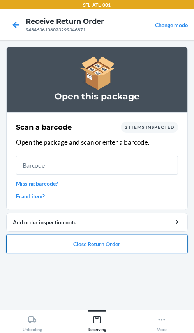
click at [140, 245] on button "Close Return Order" at bounding box center [96, 244] width 181 height 19
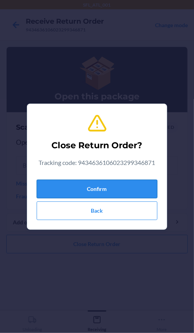
click at [42, 181] on button "Confirm" at bounding box center [97, 189] width 120 height 19
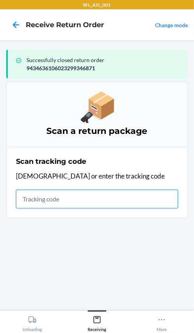
click at [48, 198] on input "text" at bounding box center [97, 199] width 162 height 19
type input "420302599434636106023300"
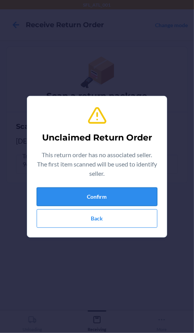
click at [95, 199] on button "Confirm" at bounding box center [97, 197] width 120 height 19
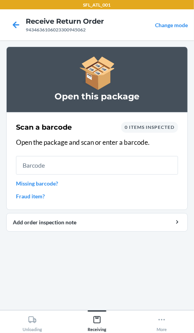
click at [60, 159] on input "text" at bounding box center [97, 165] width 162 height 19
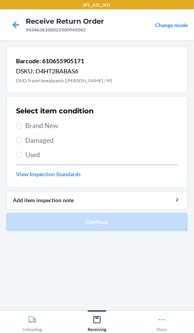
click at [25, 131] on div "Select item condition Brand New Damaged Used View Inspection Standards" at bounding box center [97, 142] width 162 height 77
click at [21, 129] on label "Brand New" at bounding box center [97, 126] width 162 height 10
click at [21, 129] on input "Brand New" at bounding box center [19, 126] width 6 height 6
radio input "true"
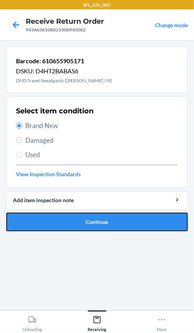
drag, startPoint x: 73, startPoint y: 222, endPoint x: 73, endPoint y: 218, distance: 4.7
click at [73, 220] on button "Continue" at bounding box center [96, 222] width 181 height 19
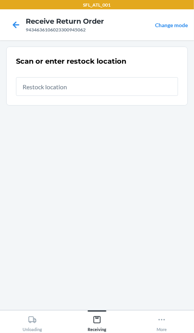
drag, startPoint x: 97, startPoint y: 89, endPoint x: 127, endPoint y: 101, distance: 32.8
click at [113, 96] on div "Scan or enter restock location" at bounding box center [97, 76] width 162 height 44
type input "RTCart016"
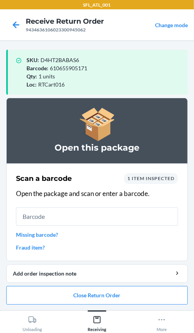
click at [36, 233] on link "Missing barcode?" at bounding box center [97, 235] width 162 height 8
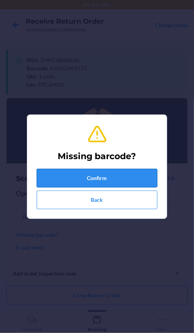
click at [132, 180] on button "Confirm" at bounding box center [97, 178] width 120 height 19
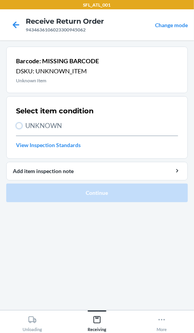
drag, startPoint x: 19, startPoint y: 125, endPoint x: 11, endPoint y: 135, distance: 13.0
click at [16, 127] on input "UNKNOWN" at bounding box center [19, 126] width 6 height 6
radio input "true"
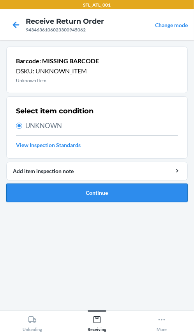
click at [24, 194] on button "Continue" at bounding box center [96, 193] width 181 height 19
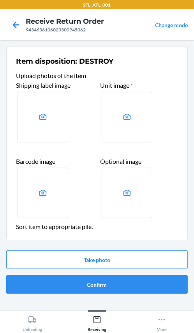
click at [78, 271] on div "Take photo Confirm" at bounding box center [96, 273] width 181 height 50
click at [98, 265] on button "Take photo" at bounding box center [96, 260] width 181 height 19
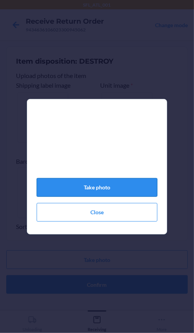
click at [134, 193] on button "Take photo" at bounding box center [97, 187] width 120 height 19
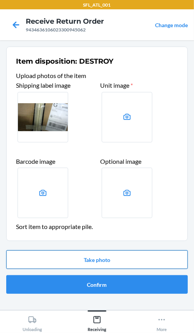
click at [106, 254] on button "Take photo" at bounding box center [96, 260] width 181 height 19
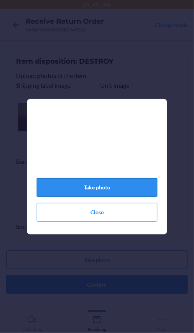
click at [120, 183] on button "Take photo" at bounding box center [97, 187] width 120 height 19
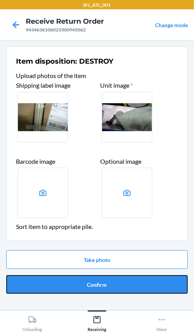
drag, startPoint x: 105, startPoint y: 282, endPoint x: 113, endPoint y: 287, distance: 9.2
click at [110, 285] on button "Confirm" at bounding box center [96, 285] width 181 height 19
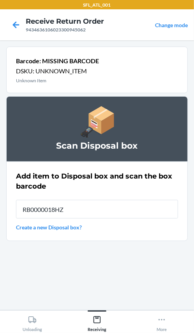
type input "RB0000018HZ"
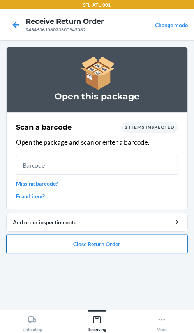
click at [103, 237] on button "Close Return Order" at bounding box center [96, 244] width 181 height 19
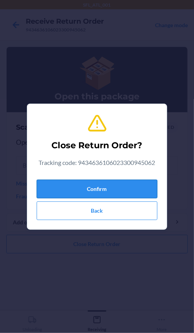
drag, startPoint x: 83, startPoint y: 192, endPoint x: 71, endPoint y: 193, distance: 11.7
click at [82, 192] on button "Confirm" at bounding box center [97, 189] width 120 height 19
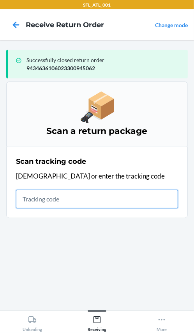
click at [64, 197] on input "text" at bounding box center [97, 199] width 162 height 19
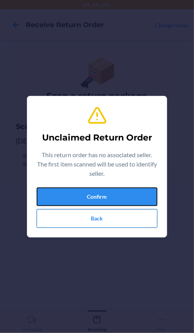
drag, startPoint x: 85, startPoint y: 204, endPoint x: 99, endPoint y: 216, distance: 18.7
click at [99, 216] on div "Confirm Back" at bounding box center [97, 208] width 120 height 40
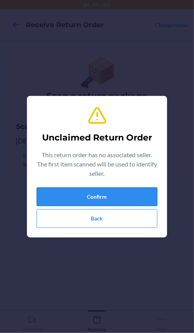
click at [105, 190] on button "Confirm" at bounding box center [97, 197] width 120 height 19
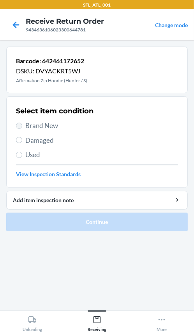
click at [15, 124] on section "Select item condition Brand New Damaged Used View Inspection Standards" at bounding box center [96, 142] width 181 height 92
click at [19, 125] on input "Brand New" at bounding box center [19, 126] width 6 height 6
radio input "true"
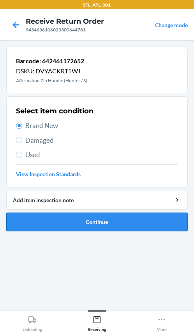
click at [67, 226] on button "Continue" at bounding box center [96, 222] width 181 height 19
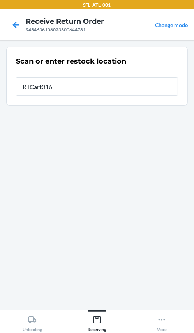
type input "RTCart016"
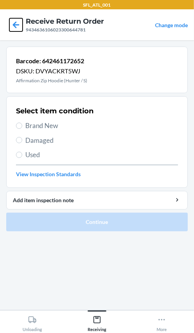
click at [14, 25] on icon at bounding box center [16, 24] width 7 height 7
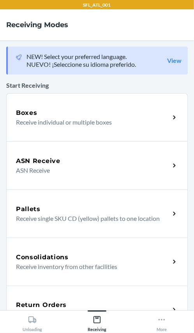
click at [91, 295] on div "Return Orders Receive return order package items" at bounding box center [96, 310] width 181 height 48
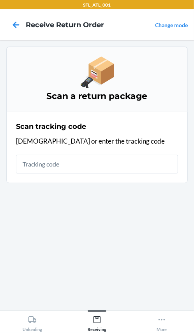
click at [116, 161] on input "text" at bounding box center [97, 164] width 162 height 19
type input "42030259943"
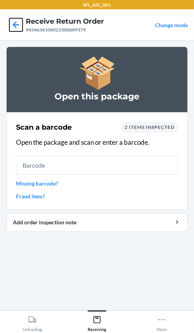
click at [16, 25] on icon at bounding box center [15, 24] width 13 height 13
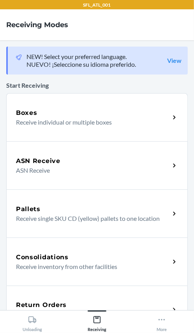
click at [83, 298] on div "Return Orders Receive return order package items" at bounding box center [96, 310] width 181 height 48
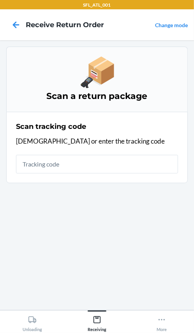
click at [77, 166] on input "text" at bounding box center [97, 164] width 162 height 19
type input "4203025994346"
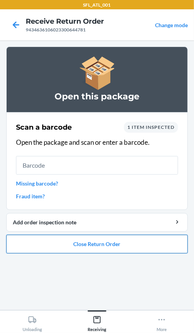
click at [132, 243] on button "Close Return Order" at bounding box center [96, 244] width 181 height 19
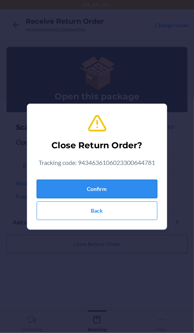
click at [120, 185] on button "Confirm" at bounding box center [97, 189] width 120 height 19
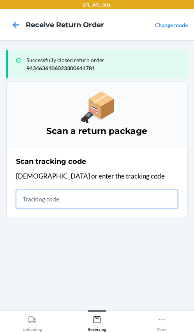
click at [42, 199] on input "text" at bounding box center [97, 199] width 162 height 19
type input "42030259943463610602330"
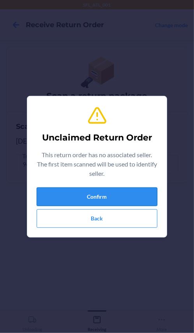
drag, startPoint x: 40, startPoint y: 198, endPoint x: 49, endPoint y: 199, distance: 9.0
click at [45, 199] on button "Confirm" at bounding box center [97, 197] width 120 height 19
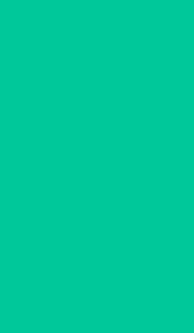
click at [54, 200] on link "Fraud item?" at bounding box center [97, 196] width 162 height 8
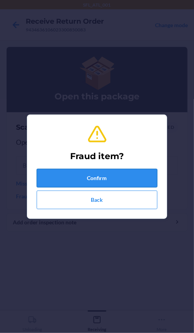
click at [72, 180] on button "Confirm" at bounding box center [97, 178] width 120 height 19
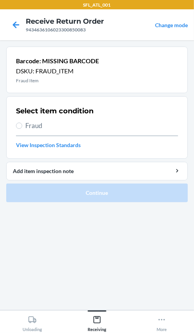
click at [17, 17] on div at bounding box center [15, 24] width 19 height 19
click at [14, 20] on icon at bounding box center [15, 24] width 13 height 13
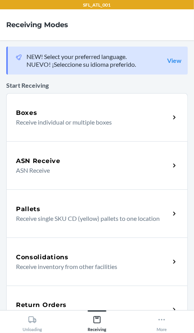
click at [31, 294] on div "Return Orders Receive return order package items" at bounding box center [96, 310] width 181 height 48
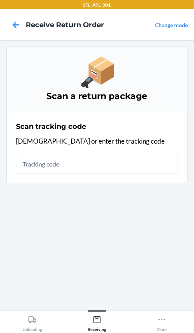
drag, startPoint x: 56, startPoint y: 156, endPoint x: 62, endPoint y: 155, distance: 5.5
click at [62, 155] on input "text" at bounding box center [97, 164] width 162 height 19
type input "4203025994346361060233"
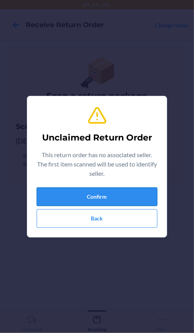
click at [128, 191] on button "Confirm" at bounding box center [97, 197] width 120 height 19
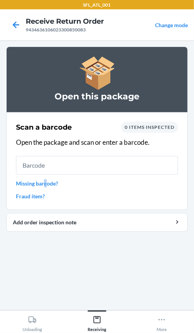
click at [47, 182] on link "Missing barcode?" at bounding box center [97, 184] width 162 height 8
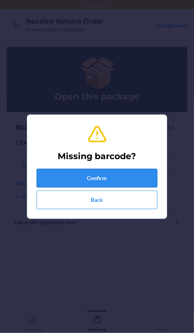
click at [62, 179] on button "Confirm" at bounding box center [97, 178] width 120 height 19
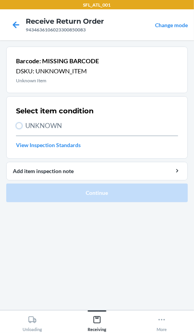
click at [19, 131] on div "Select item condition UNKNOWN View Inspection Standards" at bounding box center [97, 128] width 162 height 48
click at [17, 124] on input "UNKNOWN" at bounding box center [19, 126] width 6 height 6
radio input "true"
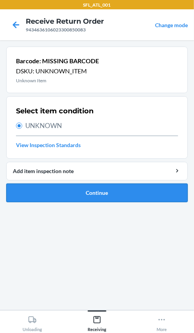
click at [46, 198] on button "Continue" at bounding box center [96, 193] width 181 height 19
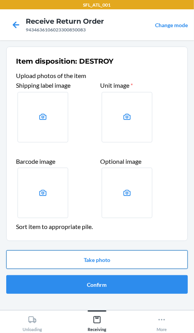
click at [79, 261] on button "Take photo" at bounding box center [96, 260] width 181 height 19
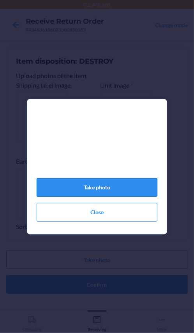
click at [109, 184] on button "Take photo" at bounding box center [97, 187] width 120 height 19
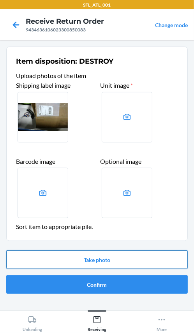
click at [172, 260] on button "Take photo" at bounding box center [96, 260] width 181 height 19
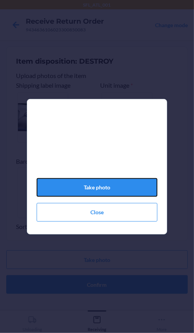
drag, startPoint x: 118, startPoint y: 191, endPoint x: 82, endPoint y: 181, distance: 37.5
click at [117, 192] on button "Take photo" at bounding box center [97, 187] width 120 height 19
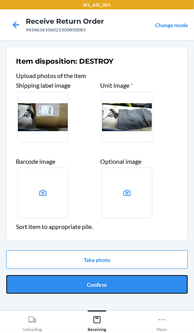
click at [122, 292] on button "Confirm" at bounding box center [96, 285] width 181 height 19
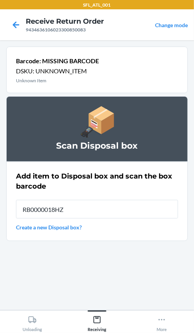
type input "RB0000018HZ"
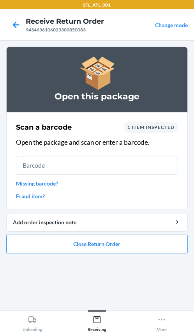
click at [50, 183] on link "Missing barcode?" at bounding box center [97, 184] width 162 height 8
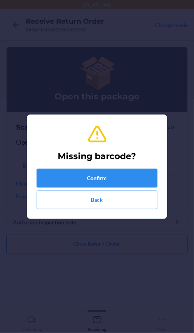
click at [56, 179] on button "Confirm" at bounding box center [97, 178] width 120 height 19
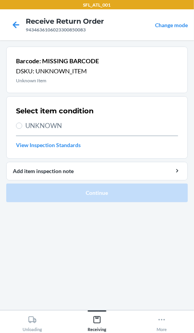
click at [23, 128] on label "UNKNOWN" at bounding box center [97, 126] width 162 height 10
click at [22, 128] on input "UNKNOWN" at bounding box center [19, 126] width 6 height 6
radio input "true"
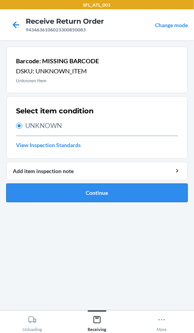
click at [144, 190] on button "Continue" at bounding box center [96, 193] width 181 height 19
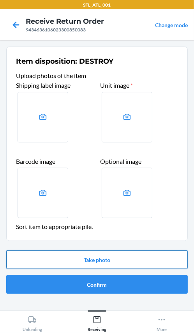
click at [105, 255] on button "Take photo" at bounding box center [96, 260] width 181 height 19
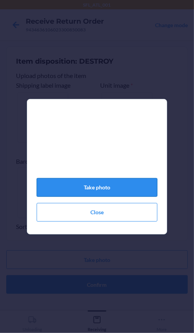
click at [129, 194] on button "Take photo" at bounding box center [97, 187] width 120 height 19
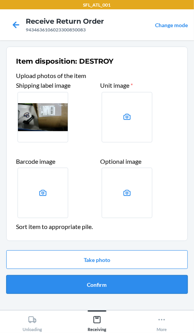
click at [131, 284] on button "Confirm" at bounding box center [96, 285] width 181 height 19
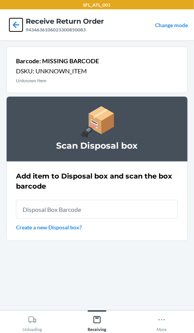
click at [14, 24] on icon at bounding box center [16, 24] width 7 height 7
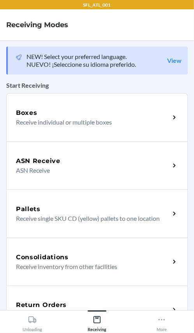
click at [70, 304] on div "Return Orders" at bounding box center [93, 305] width 154 height 9
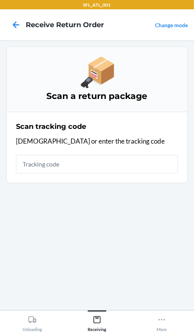
click at [40, 160] on input "text" at bounding box center [97, 164] width 162 height 19
type input "42030259"
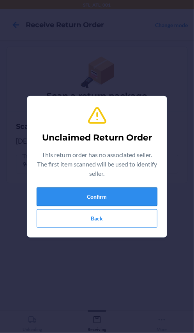
click at [69, 194] on button "Confirm" at bounding box center [97, 197] width 120 height 19
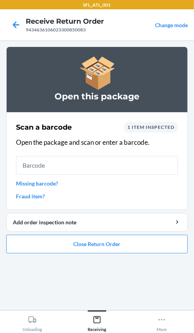
click at [42, 183] on link "Missing barcode?" at bounding box center [97, 184] width 162 height 8
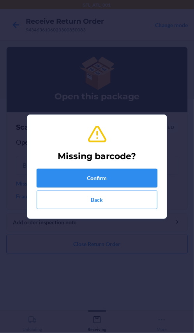
click at [52, 178] on button "Confirm" at bounding box center [97, 178] width 120 height 19
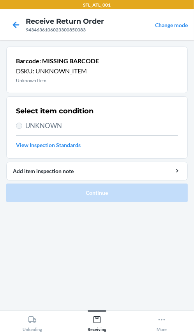
click at [18, 122] on label "UNKNOWN" at bounding box center [97, 126] width 162 height 10
click at [18, 123] on input "UNKNOWN" at bounding box center [19, 126] width 6 height 6
radio input "true"
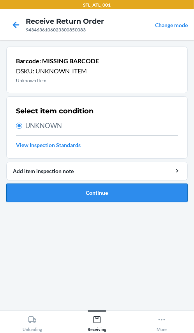
click at [42, 186] on button "Continue" at bounding box center [96, 193] width 181 height 19
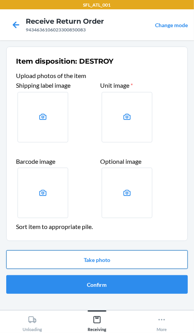
click at [80, 260] on button "Take photo" at bounding box center [96, 260] width 181 height 19
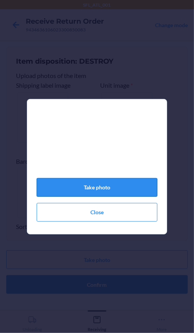
click at [136, 194] on button "Take photo" at bounding box center [97, 187] width 120 height 19
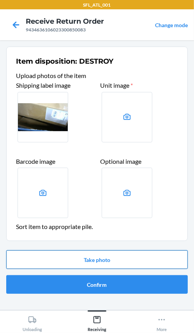
click at [140, 264] on button "Take photo" at bounding box center [96, 260] width 181 height 19
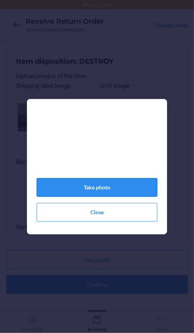
click at [119, 186] on button "Take photo" at bounding box center [97, 187] width 120 height 19
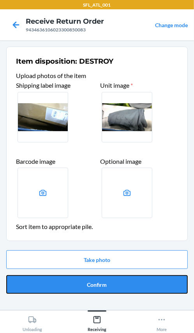
click at [125, 285] on button "Confirm" at bounding box center [96, 285] width 181 height 19
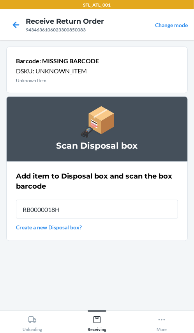
type input "RB0000018HZ"
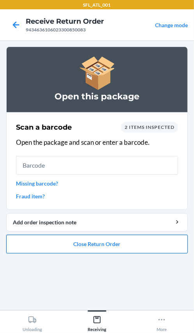
click at [125, 247] on button "Close Return Order" at bounding box center [96, 244] width 181 height 19
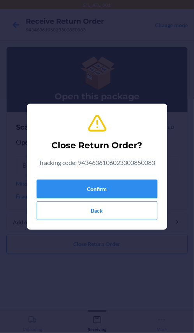
click at [98, 190] on button "Confirm" at bounding box center [97, 189] width 120 height 19
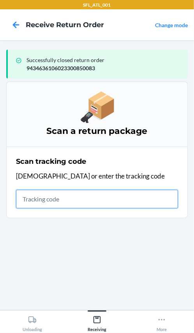
drag, startPoint x: 47, startPoint y: 202, endPoint x: 46, endPoint y: 193, distance: 9.4
click at [47, 195] on input "text" at bounding box center [97, 199] width 162 height 19
type input "42030259"
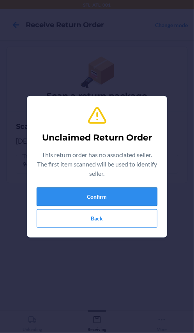
click at [49, 197] on button "Confirm" at bounding box center [97, 197] width 120 height 19
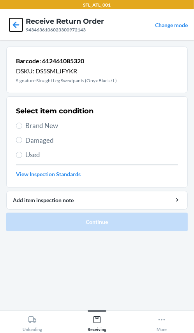
click at [16, 23] on icon at bounding box center [16, 24] width 7 height 7
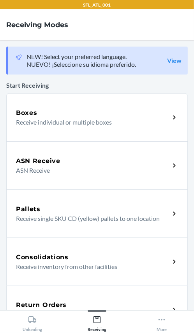
click at [47, 304] on h5 "Return Orders" at bounding box center [41, 305] width 51 height 9
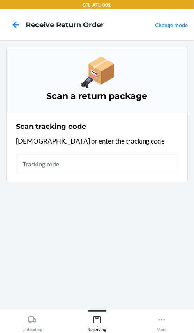
click at [96, 170] on input "text" at bounding box center [97, 164] width 162 height 19
type input "42030259"
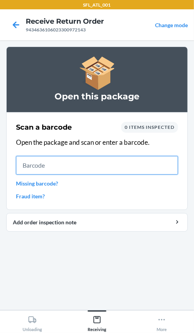
click at [134, 166] on input "text" at bounding box center [97, 165] width 162 height 19
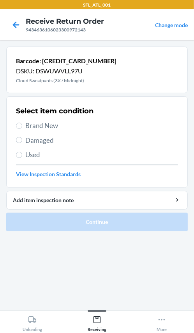
click at [22, 129] on label "Brand New" at bounding box center [97, 126] width 162 height 10
click at [22, 129] on input "Brand New" at bounding box center [19, 126] width 6 height 6
radio input "true"
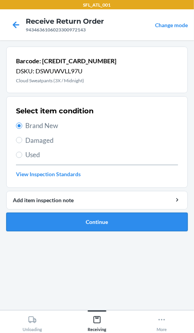
click at [65, 227] on button "Continue" at bounding box center [96, 222] width 181 height 19
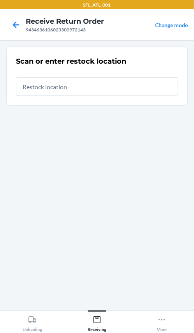
drag, startPoint x: 98, startPoint y: 91, endPoint x: 103, endPoint y: 94, distance: 6.4
click at [100, 92] on input "text" at bounding box center [97, 86] width 162 height 19
type input "RTCart016"
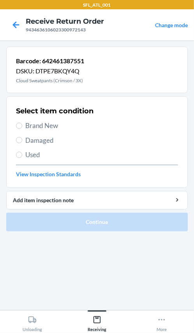
click at [19, 131] on div "Select item condition Brand New Damaged Used View Inspection Standards" at bounding box center [97, 142] width 162 height 77
click at [20, 126] on input "Brand New" at bounding box center [19, 126] width 6 height 6
radio input "true"
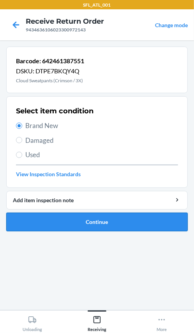
click at [66, 221] on button "Continue" at bounding box center [96, 222] width 181 height 19
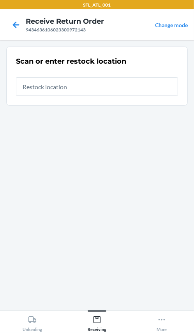
drag, startPoint x: 89, startPoint y: 84, endPoint x: 86, endPoint y: 90, distance: 6.5
click at [91, 83] on input "text" at bounding box center [97, 86] width 162 height 19
type input "RTCart016"
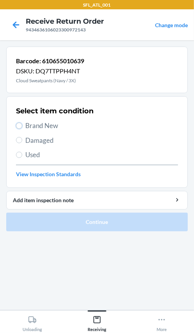
drag, startPoint x: 20, startPoint y: 127, endPoint x: 29, endPoint y: 152, distance: 26.9
click at [29, 144] on div "Select item condition Brand New Damaged Used View Inspection Standards" at bounding box center [97, 142] width 162 height 77
click at [21, 127] on input "Brand New" at bounding box center [19, 126] width 6 height 6
radio input "true"
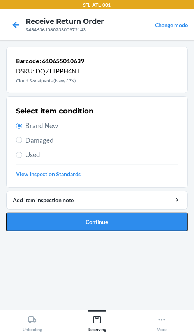
drag, startPoint x: 49, startPoint y: 219, endPoint x: 57, endPoint y: 229, distance: 12.9
click at [54, 223] on button "Continue" at bounding box center [96, 222] width 181 height 19
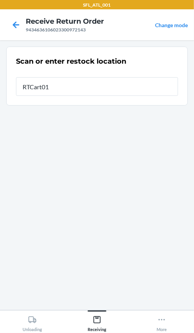
type input "RTCart016"
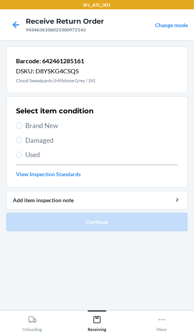
click at [19, 129] on label "Brand New" at bounding box center [97, 126] width 162 height 10
click at [19, 129] on input "Brand New" at bounding box center [19, 126] width 6 height 6
radio input "true"
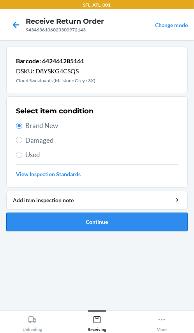
drag, startPoint x: 68, startPoint y: 221, endPoint x: 80, endPoint y: 221, distance: 11.3
click at [80, 221] on button "Continue" at bounding box center [96, 222] width 181 height 19
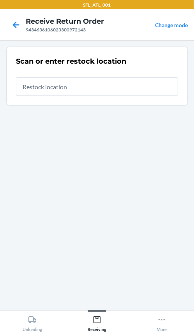
drag, startPoint x: 164, startPoint y: 87, endPoint x: 166, endPoint y: 81, distance: 6.0
click at [166, 85] on input "text" at bounding box center [97, 86] width 162 height 19
type input "RTCart016"
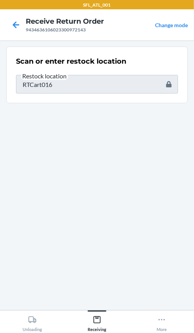
click at [193, 77] on html "SFL_ATL_001 Receive Return Order 9434636106023300972143 Change mode Scan or ent…" at bounding box center [97, 166] width 194 height 333
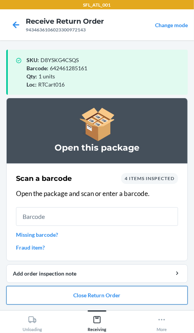
click at [132, 295] on button "Close Return Order" at bounding box center [96, 295] width 181 height 19
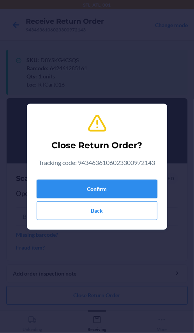
drag, startPoint x: 94, startPoint y: 186, endPoint x: 43, endPoint y: 194, distance: 51.5
click at [92, 187] on button "Confirm" at bounding box center [97, 189] width 120 height 19
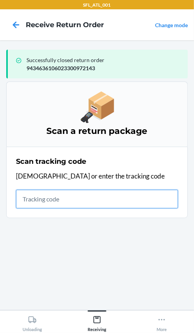
click at [39, 200] on input "text" at bounding box center [97, 199] width 162 height 19
type input "42030259"
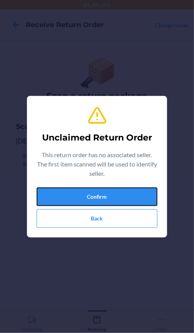
click at [39, 199] on button "Confirm" at bounding box center [97, 197] width 120 height 19
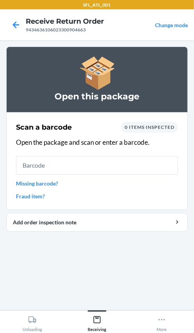
click at [62, 169] on input "text" at bounding box center [97, 165] width 162 height 19
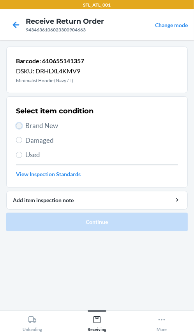
click at [21, 126] on input "Brand New" at bounding box center [19, 126] width 6 height 6
radio input "true"
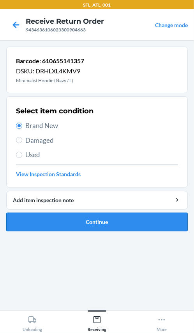
click at [58, 221] on button "Continue" at bounding box center [96, 222] width 181 height 19
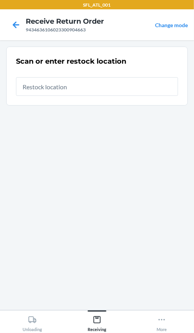
drag, startPoint x: 66, startPoint y: 86, endPoint x: 49, endPoint y: 107, distance: 27.3
click at [66, 89] on input "text" at bounding box center [97, 86] width 162 height 19
type input "RTCart016"
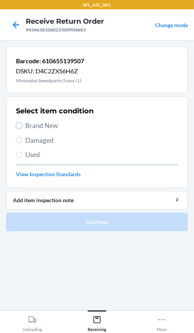
drag, startPoint x: 19, startPoint y: 126, endPoint x: 14, endPoint y: 150, distance: 25.0
click at [21, 134] on div "Select item condition Brand New Damaged Used View Inspection Standards" at bounding box center [97, 142] width 162 height 77
click at [19, 124] on input "Brand New" at bounding box center [19, 126] width 6 height 6
radio input "true"
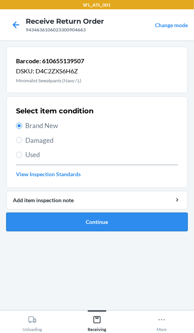
click at [56, 225] on button "Continue" at bounding box center [96, 222] width 181 height 19
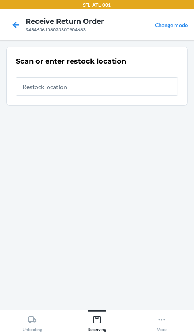
click at [117, 79] on input "text" at bounding box center [97, 86] width 162 height 19
type input "RTCart016"
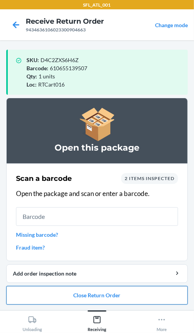
click at [162, 293] on button "Close Return Order" at bounding box center [96, 295] width 181 height 19
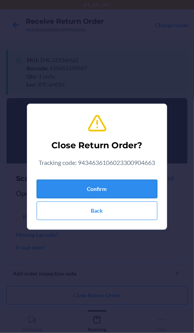
drag, startPoint x: 139, startPoint y: 190, endPoint x: 132, endPoint y: 195, distance: 8.4
click at [134, 194] on button "Confirm" at bounding box center [97, 189] width 120 height 19
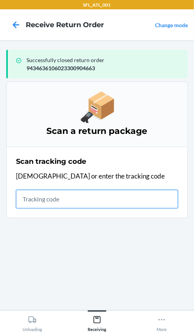
click at [59, 204] on input "text" at bounding box center [97, 199] width 162 height 19
type input "42030259943463"
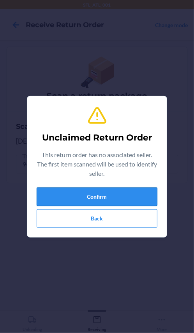
click at [58, 202] on button "Confirm" at bounding box center [97, 197] width 120 height 19
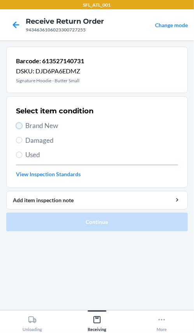
click at [18, 125] on input "Brand New" at bounding box center [19, 126] width 6 height 6
radio input "true"
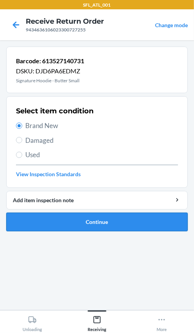
click at [63, 222] on button "Continue" at bounding box center [96, 222] width 181 height 19
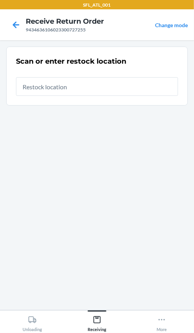
drag, startPoint x: 101, startPoint y: 88, endPoint x: 99, endPoint y: 103, distance: 15.0
click at [103, 93] on input "text" at bounding box center [97, 86] width 162 height 19
type input "RTCart016"
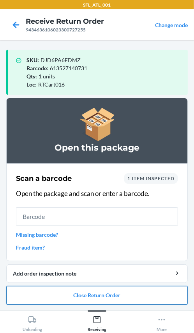
click at [128, 298] on button "Close Return Order" at bounding box center [96, 295] width 181 height 19
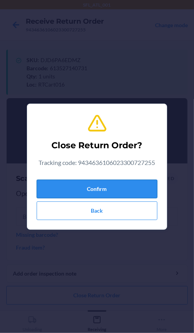
click at [113, 185] on button "Confirm" at bounding box center [97, 189] width 120 height 19
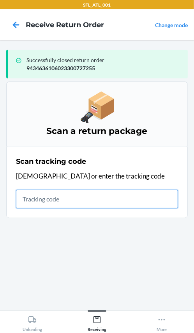
drag, startPoint x: 31, startPoint y: 196, endPoint x: 16, endPoint y: 198, distance: 15.7
click at [31, 196] on input "text" at bounding box center [97, 199] width 162 height 19
type input "420302599434636106023301277926"
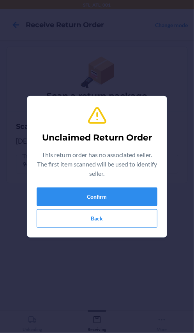
click at [35, 212] on div "Unclaimed Return Order This return order has no associated seller. The first it…" at bounding box center [97, 166] width 194 height 333
click at [106, 194] on button "Confirm" at bounding box center [97, 197] width 120 height 19
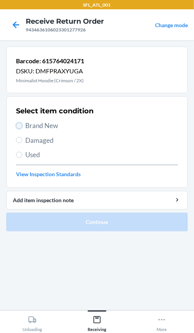
click at [21, 124] on input "Brand New" at bounding box center [19, 126] width 6 height 6
radio input "true"
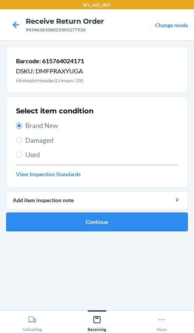
click at [57, 220] on button "Continue" at bounding box center [96, 222] width 181 height 19
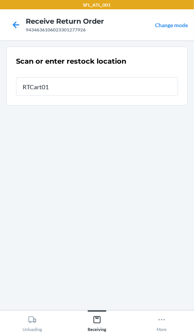
type input "RTCart016"
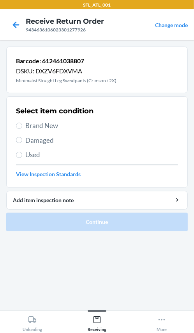
click at [16, 122] on label "Brand New" at bounding box center [97, 126] width 162 height 10
click at [16, 123] on input "Brand New" at bounding box center [19, 126] width 6 height 6
radio input "true"
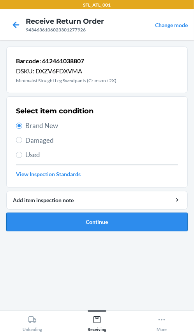
click at [32, 220] on button "Continue" at bounding box center [96, 222] width 181 height 19
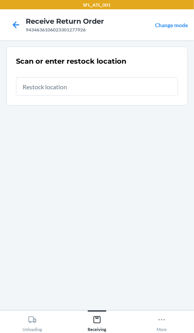
click at [74, 88] on input "text" at bounding box center [97, 86] width 162 height 19
type input "RTCart016"
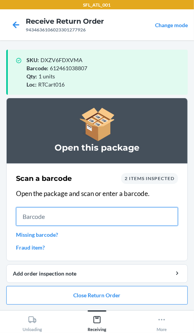
click at [63, 215] on input "text" at bounding box center [97, 217] width 162 height 19
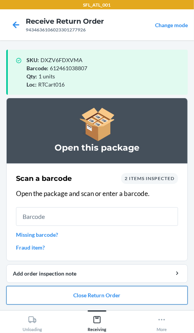
click at [125, 297] on button "Close Return Order" at bounding box center [96, 295] width 181 height 19
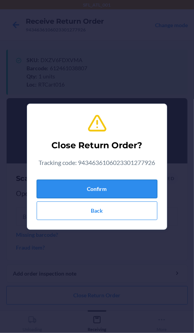
click at [106, 184] on button "Confirm" at bounding box center [97, 189] width 120 height 19
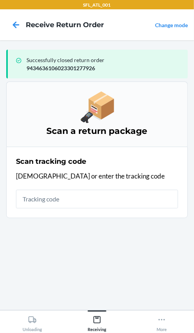
click at [73, 201] on input "text" at bounding box center [97, 199] width 162 height 19
type input "4203025994346361060233"
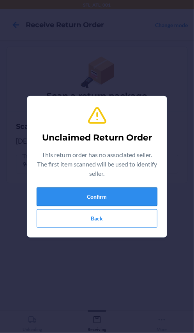
click at [52, 195] on button "Confirm" at bounding box center [97, 197] width 120 height 19
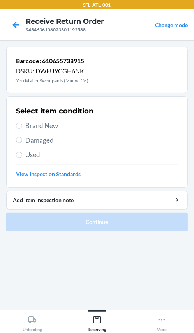
click at [22, 124] on label "Brand New" at bounding box center [97, 126] width 162 height 10
click at [22, 124] on input "Brand New" at bounding box center [19, 126] width 6 height 6
radio input "true"
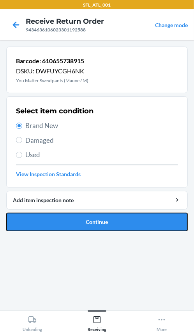
drag, startPoint x: 83, startPoint y: 222, endPoint x: 99, endPoint y: 249, distance: 30.7
click at [85, 225] on button "Continue" at bounding box center [96, 222] width 181 height 19
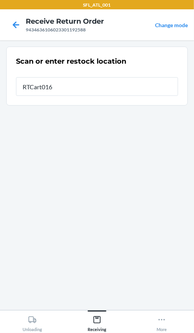
type input "RTCart016"
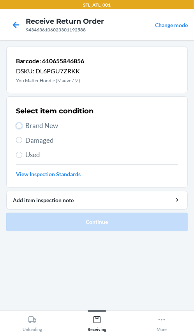
click at [20, 128] on input "Brand New" at bounding box center [19, 126] width 6 height 6
radio input "true"
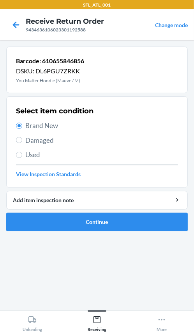
click at [47, 210] on li "Barcode: 610655846856 DSKU: DL6PGU7ZRKK You Matter Hoodie (Mauve / M) Select it…" at bounding box center [96, 139] width 181 height 185
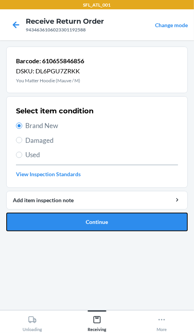
drag, startPoint x: 43, startPoint y: 214, endPoint x: 44, endPoint y: 208, distance: 6.2
click at [43, 213] on button "Continue" at bounding box center [96, 222] width 181 height 19
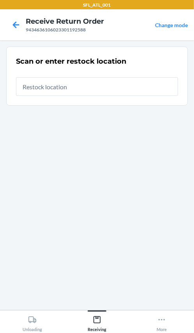
drag, startPoint x: 78, startPoint y: 85, endPoint x: 90, endPoint y: 101, distance: 19.7
click at [82, 89] on input "text" at bounding box center [97, 86] width 162 height 19
type input "RTCart016"
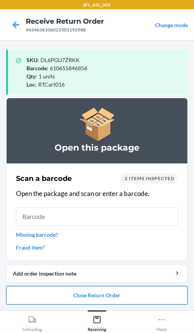
click at [152, 291] on button "Close Return Order" at bounding box center [96, 295] width 181 height 19
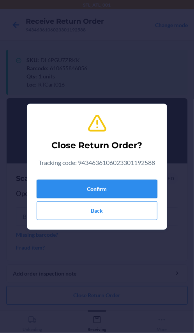
click at [118, 183] on button "Confirm" at bounding box center [97, 189] width 120 height 19
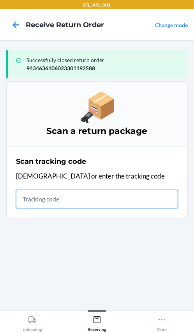
click at [24, 198] on input "text" at bounding box center [97, 199] width 162 height 19
type input "9434636106023301061440"
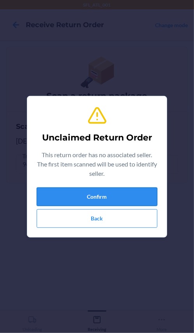
click at [102, 193] on button "Confirm" at bounding box center [97, 197] width 120 height 19
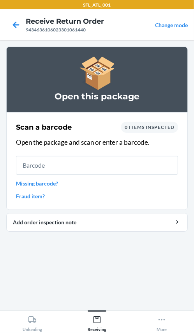
click at [117, 175] on div "Scan a barcode 0 items inspected Open the package and scan or enter a barcode. …" at bounding box center [97, 161] width 162 height 83
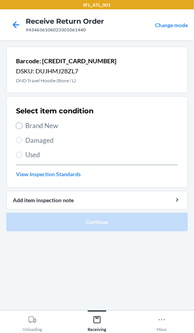
drag, startPoint x: 18, startPoint y: 124, endPoint x: 21, endPoint y: 128, distance: 4.7
click at [20, 126] on input "Brand New" at bounding box center [19, 126] width 6 height 6
radio input "true"
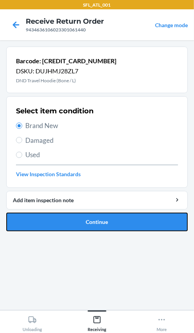
drag, startPoint x: 74, startPoint y: 220, endPoint x: 78, endPoint y: 222, distance: 4.2
click at [78, 222] on button "Continue" at bounding box center [96, 222] width 181 height 19
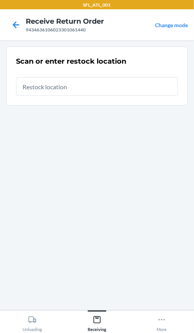
drag, startPoint x: 119, startPoint y: 93, endPoint x: 127, endPoint y: 93, distance: 7.8
click at [124, 93] on input "text" at bounding box center [97, 86] width 162 height 19
type input "RTCart016"
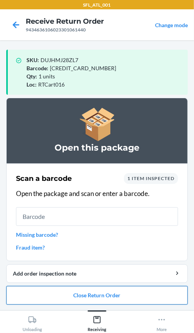
click at [163, 295] on button "Close Return Order" at bounding box center [96, 295] width 181 height 19
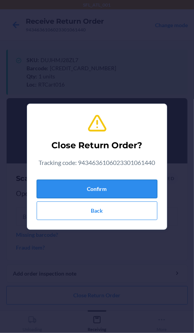
click at [136, 183] on button "Confirm" at bounding box center [97, 189] width 120 height 19
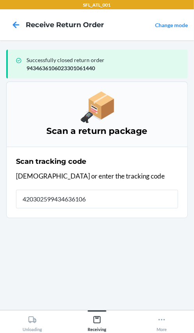
type input "4203025994346361060"
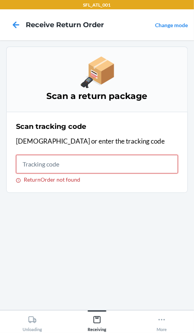
drag, startPoint x: 37, startPoint y: 168, endPoint x: 47, endPoint y: 176, distance: 12.4
click at [45, 167] on input "ReturnOrder not found" at bounding box center [97, 164] width 162 height 19
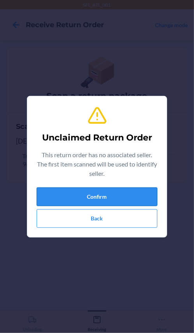
click at [89, 190] on button "Confirm" at bounding box center [97, 197] width 120 height 19
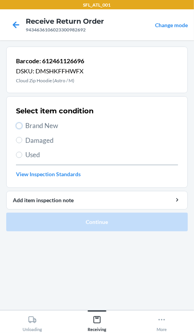
drag, startPoint x: 19, startPoint y: 128, endPoint x: 54, endPoint y: 217, distance: 95.3
click at [37, 148] on div "Select item condition Brand New Damaged Used View Inspection Standards" at bounding box center [97, 142] width 162 height 77
click at [21, 127] on input "Brand New" at bounding box center [19, 126] width 6 height 6
radio input "true"
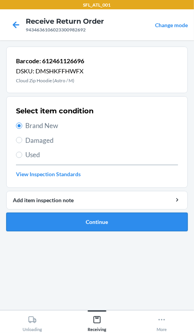
click at [89, 218] on button "Continue" at bounding box center [96, 222] width 181 height 19
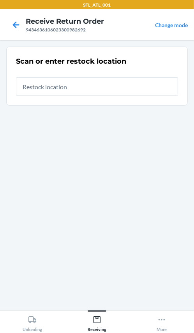
click at [121, 91] on input "text" at bounding box center [97, 86] width 162 height 19
type input "RTCart016"
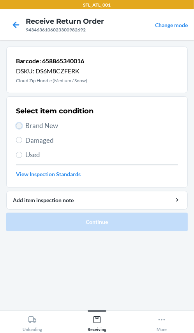
click at [21, 127] on input "Brand New" at bounding box center [19, 126] width 6 height 6
radio input "true"
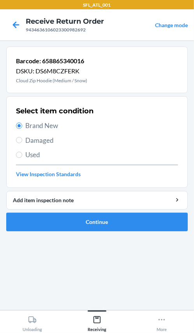
drag, startPoint x: 51, startPoint y: 241, endPoint x: 55, endPoint y: 236, distance: 5.8
click at [54, 238] on section "Barcode: 658865340016 DSKU: DS6M8CZFERK Cloud Zip Hoodie (Medium / Snow) Select…" at bounding box center [96, 176] width 181 height 258
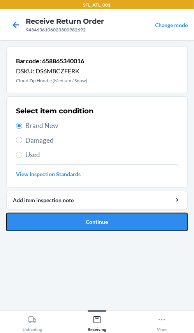
click at [121, 225] on button "Continue" at bounding box center [96, 222] width 181 height 19
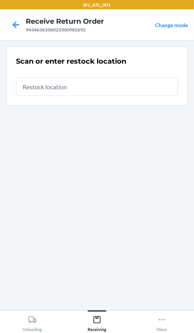
click at [89, 89] on input "text" at bounding box center [97, 86] width 162 height 19
type input "RTCart016"
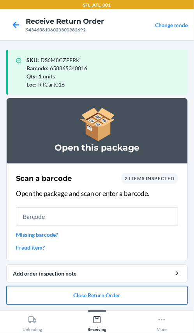
click at [144, 298] on button "Close Return Order" at bounding box center [96, 295] width 181 height 19
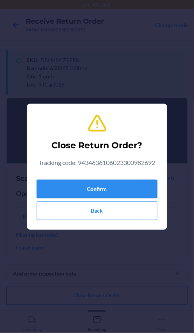
click at [110, 187] on button "Confirm" at bounding box center [97, 189] width 120 height 19
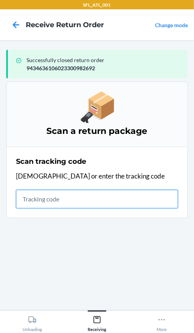
click at [70, 198] on input "text" at bounding box center [97, 199] width 162 height 19
type input "420302599434636106023"
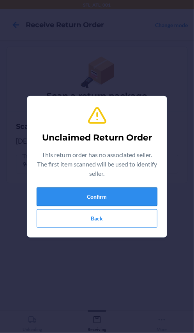
click at [76, 197] on button "Confirm" at bounding box center [97, 197] width 120 height 19
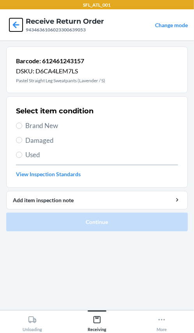
click at [16, 26] on icon at bounding box center [15, 24] width 13 height 13
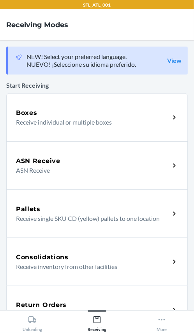
click at [56, 295] on div "Return Orders Receive return order package items" at bounding box center [96, 310] width 181 height 48
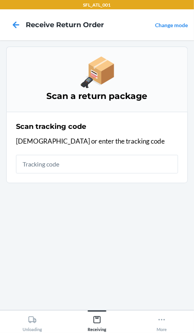
click at [89, 160] on input "text" at bounding box center [97, 164] width 162 height 19
type input "4203025994346361060233006"
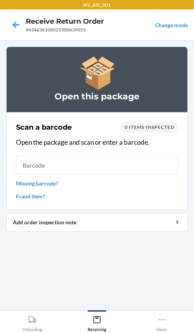
click at [36, 193] on link "Fraud item?" at bounding box center [97, 196] width 162 height 8
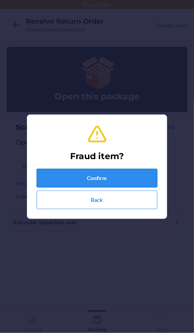
click at [51, 169] on button "Confirm" at bounding box center [97, 178] width 120 height 19
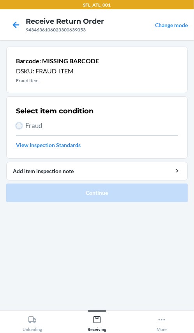
click at [21, 124] on input "Fraud" at bounding box center [19, 126] width 6 height 6
radio input "true"
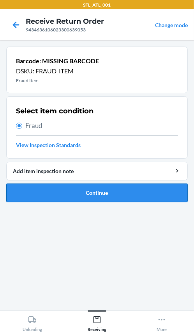
click at [43, 186] on button "Continue" at bounding box center [96, 193] width 181 height 19
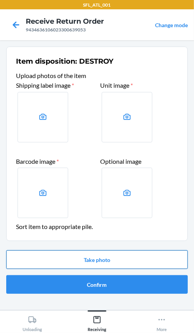
click at [69, 265] on button "Take photo" at bounding box center [96, 260] width 181 height 19
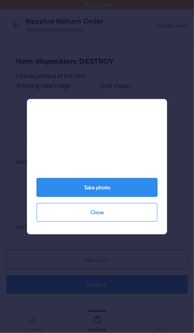
click at [106, 194] on button "Take photo" at bounding box center [97, 187] width 120 height 19
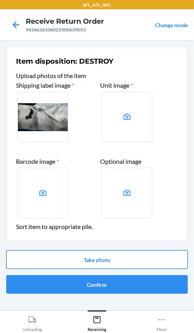
click at [105, 262] on button "Take photo" at bounding box center [96, 260] width 181 height 19
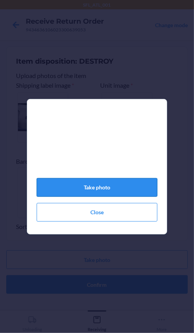
click at [117, 186] on button "Take photo" at bounding box center [97, 187] width 120 height 19
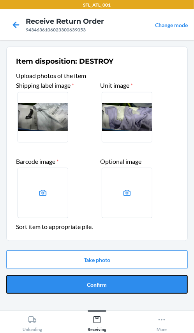
drag, startPoint x: 137, startPoint y: 289, endPoint x: 139, endPoint y: 297, distance: 8.4
click at [139, 299] on ol "Item disposition: DESTROY Upload photos of the item Shipping label image * Unit…" at bounding box center [96, 174] width 181 height 254
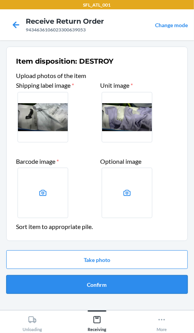
click at [149, 281] on button "Confirm" at bounding box center [96, 285] width 181 height 19
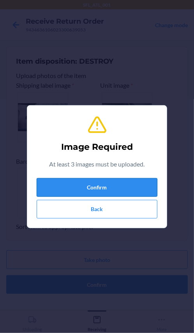
click at [132, 190] on button "Confirm" at bounding box center [97, 187] width 120 height 19
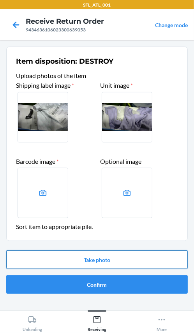
click at [54, 258] on button "Take photo" at bounding box center [96, 260] width 181 height 19
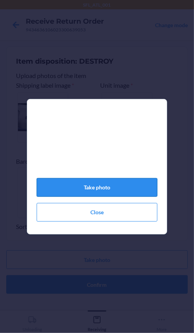
click at [93, 189] on button "Take photo" at bounding box center [97, 187] width 120 height 19
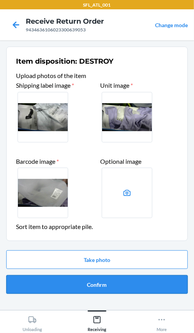
click at [105, 283] on button "Confirm" at bounding box center [96, 285] width 181 height 19
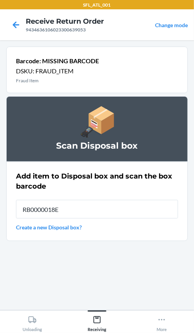
type input "RB0000018EP"
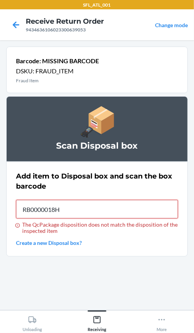
type input "RB0000018HZ"
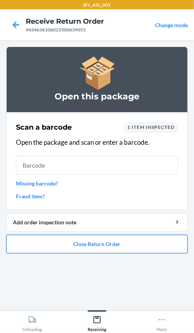
click at [140, 240] on button "Close Return Order" at bounding box center [96, 244] width 181 height 19
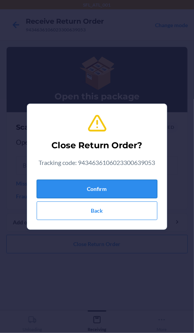
click at [143, 190] on button "Confirm" at bounding box center [97, 189] width 120 height 19
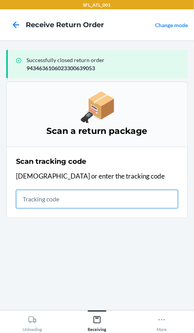
click at [73, 194] on input "text" at bounding box center [97, 199] width 162 height 19
type input "42030259943463610602330099"
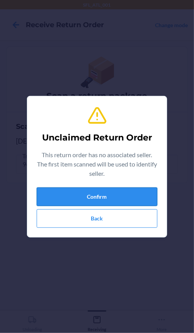
click at [80, 192] on button "Confirm" at bounding box center [97, 197] width 120 height 19
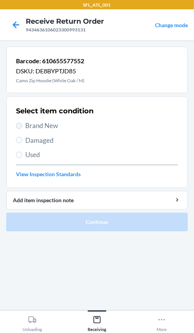
click at [16, 123] on label "Brand New" at bounding box center [97, 126] width 162 height 10
click at [16, 123] on input "Brand New" at bounding box center [19, 126] width 6 height 6
radio input "true"
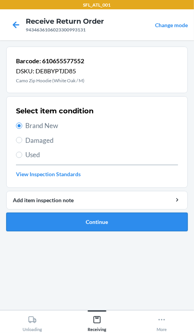
click at [63, 215] on button "Continue" at bounding box center [96, 222] width 181 height 19
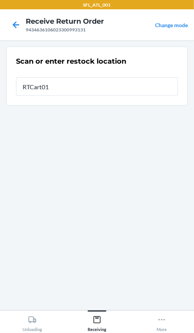
type input "RTCart016"
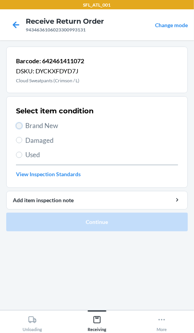
click at [17, 126] on input "Brand New" at bounding box center [19, 126] width 6 height 6
radio input "true"
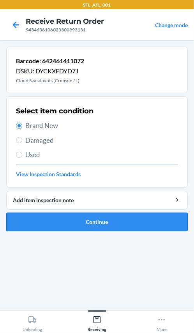
click at [46, 218] on button "Continue" at bounding box center [96, 222] width 181 height 19
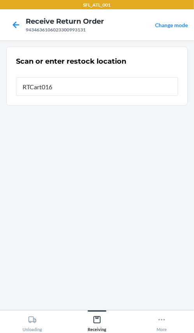
type input "RTCart016"
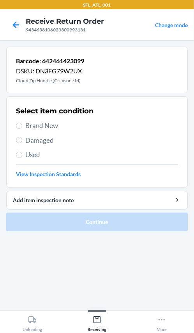
click at [21, 123] on label "Brand New" at bounding box center [97, 126] width 162 height 10
click at [21, 123] on input "Brand New" at bounding box center [19, 126] width 6 height 6
radio input "true"
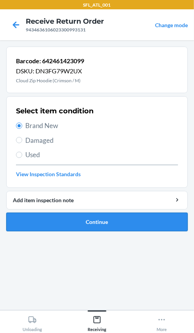
click at [38, 220] on button "Continue" at bounding box center [96, 222] width 181 height 19
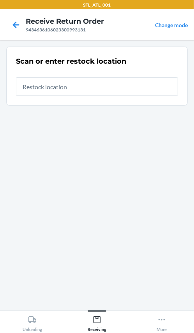
click at [104, 89] on input "text" at bounding box center [97, 86] width 162 height 19
type input "RTCart016"
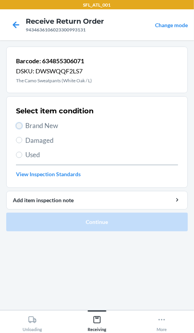
click at [17, 127] on input "Brand New" at bounding box center [19, 126] width 6 height 6
radio input "true"
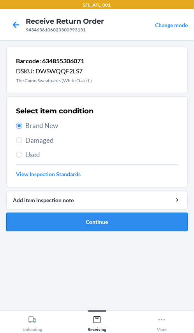
click at [44, 216] on button "Continue" at bounding box center [96, 222] width 181 height 19
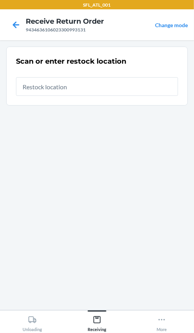
click at [91, 89] on input "text" at bounding box center [97, 86] width 162 height 19
type input "RTCart016"
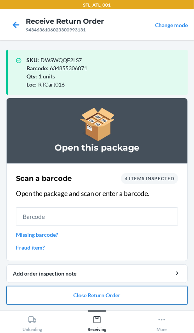
click at [96, 291] on button "Close Return Order" at bounding box center [96, 295] width 181 height 19
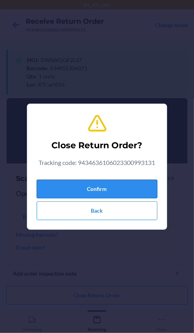
click at [113, 193] on button "Confirm" at bounding box center [97, 189] width 120 height 19
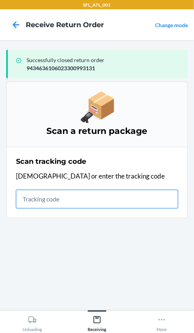
drag, startPoint x: 34, startPoint y: 202, endPoint x: 41, endPoint y: 199, distance: 8.0
click at [39, 201] on input "text" at bounding box center [97, 199] width 162 height 19
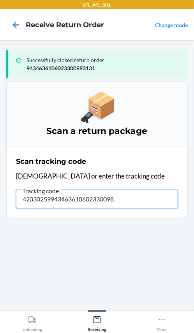
type input "420302599434636106023300987"
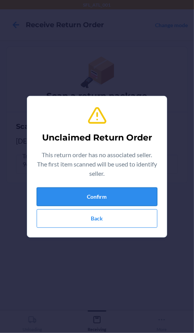
click at [81, 203] on button "Confirm" at bounding box center [97, 197] width 120 height 19
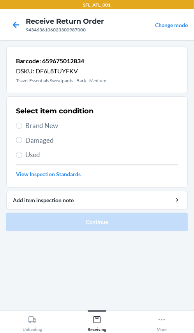
drag, startPoint x: 27, startPoint y: 126, endPoint x: 21, endPoint y: 126, distance: 5.5
click at [25, 127] on span "Brand New" at bounding box center [101, 126] width 152 height 10
click at [22, 127] on input "Brand New" at bounding box center [19, 126] width 6 height 6
radio input "true"
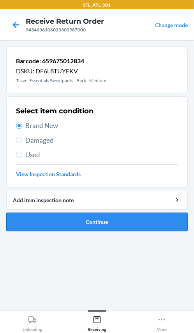
click at [57, 220] on button "Continue" at bounding box center [96, 222] width 181 height 19
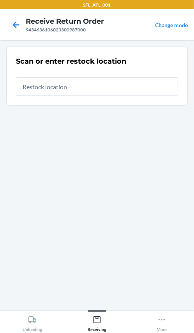
click at [77, 92] on input "text" at bounding box center [97, 86] width 162 height 19
type input "RTCart016"
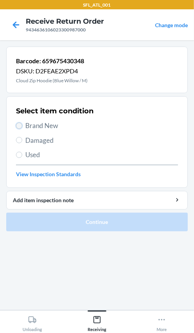
click at [19, 124] on input "Brand New" at bounding box center [19, 126] width 6 height 6
radio input "true"
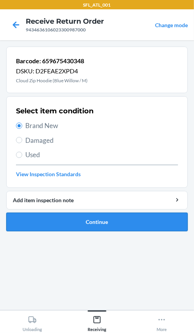
click at [47, 216] on button "Continue" at bounding box center [96, 222] width 181 height 19
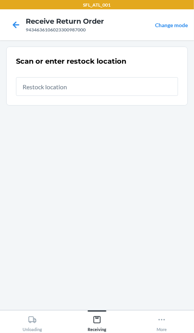
click at [82, 93] on input "text" at bounding box center [97, 86] width 162 height 19
type input "RTCart016"
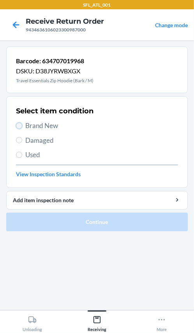
click at [19, 126] on input "Brand New" at bounding box center [19, 126] width 6 height 6
radio input "true"
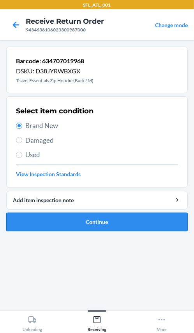
click at [39, 220] on button "Continue" at bounding box center [96, 222] width 181 height 19
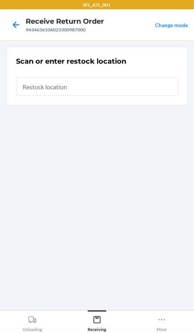
click at [80, 91] on input "text" at bounding box center [97, 86] width 162 height 19
type input "RTCart012"
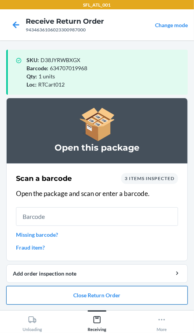
click at [85, 295] on button "Close Return Order" at bounding box center [96, 295] width 181 height 19
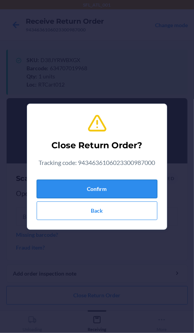
click at [99, 184] on button "Confirm" at bounding box center [97, 189] width 120 height 19
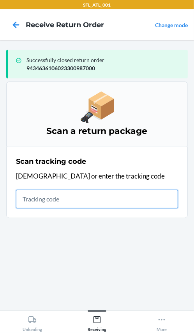
drag, startPoint x: 67, startPoint y: 201, endPoint x: 73, endPoint y: 203, distance: 6.3
click at [69, 201] on input "text" at bounding box center [97, 199] width 162 height 19
type input "420302599434636106023"
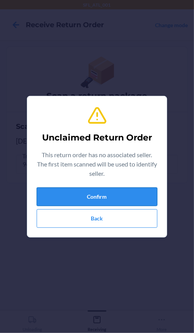
click at [92, 194] on button "Confirm" at bounding box center [97, 197] width 120 height 19
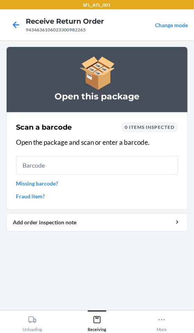
click at [95, 164] on input "text" at bounding box center [97, 165] width 162 height 19
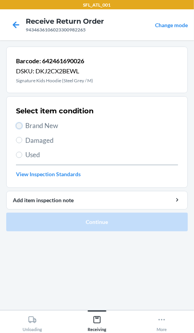
click at [19, 124] on input "Brand New" at bounding box center [19, 126] width 6 height 6
radio input "true"
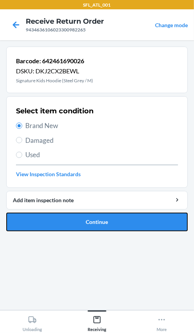
drag, startPoint x: 37, startPoint y: 225, endPoint x: 36, endPoint y: 243, distance: 18.3
click at [37, 237] on ol "Barcode: 642461690026 DSKU: DKJ2CX2BEWL Signature Kids Hoodie (Steel Grey / M) …" at bounding box center [96, 142] width 181 height 191
click at [104, 222] on button "Continue" at bounding box center [96, 222] width 181 height 19
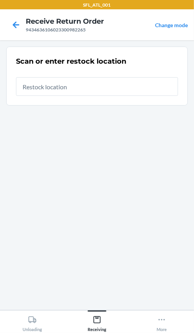
click at [70, 89] on input "text" at bounding box center [97, 86] width 162 height 19
type input "RTCart012"
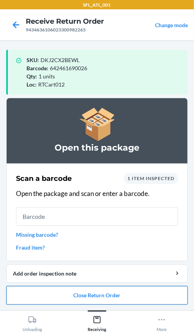
click at [115, 295] on button "Close Return Order" at bounding box center [96, 295] width 181 height 19
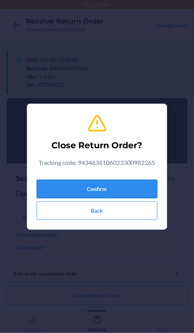
click at [109, 185] on button "Confirm" at bounding box center [97, 189] width 120 height 19
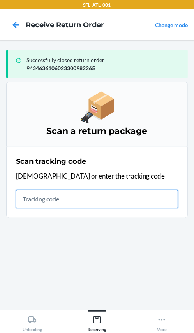
click at [44, 197] on input "text" at bounding box center [97, 199] width 162 height 19
type input "4203025994346361"
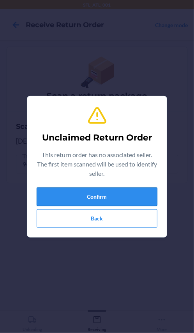
drag, startPoint x: 105, startPoint y: 195, endPoint x: 109, endPoint y: 194, distance: 4.0
click at [109, 194] on button "Confirm" at bounding box center [97, 197] width 120 height 19
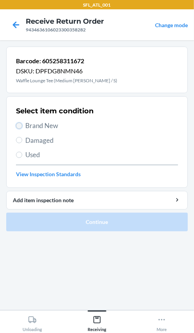
click at [19, 124] on input "Brand New" at bounding box center [19, 126] width 6 height 6
radio input "true"
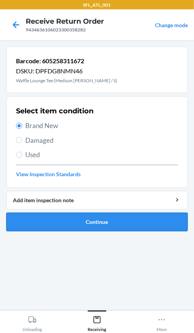
click at [89, 222] on button "Continue" at bounding box center [96, 222] width 181 height 19
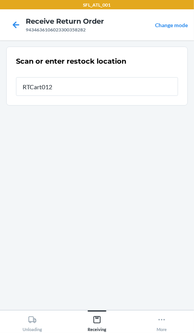
type input "RTCart012"
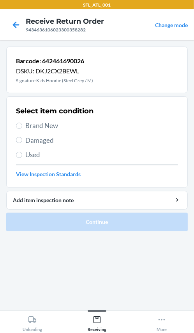
click at [16, 130] on label "Brand New" at bounding box center [97, 126] width 162 height 10
click at [16, 129] on input "Brand New" at bounding box center [19, 126] width 6 height 6
radio input "true"
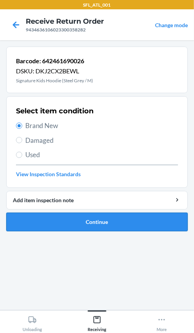
click at [43, 214] on button "Continue" at bounding box center [96, 222] width 181 height 19
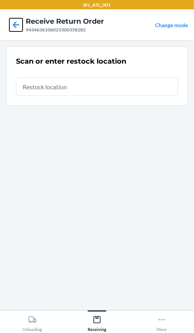
click at [14, 26] on icon at bounding box center [16, 24] width 7 height 7
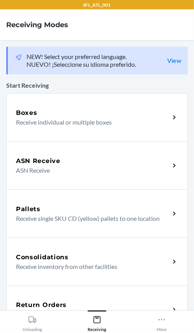
click at [75, 296] on div "Return Orders Receive return order package items" at bounding box center [96, 310] width 181 height 48
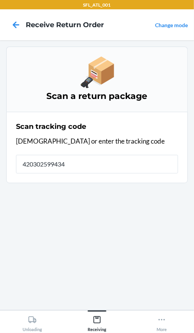
type input "4203025994346"
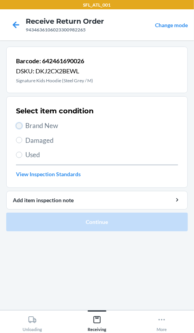
click at [18, 124] on input "Brand New" at bounding box center [19, 126] width 6 height 6
radio input "true"
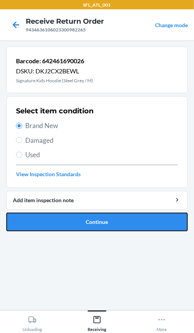
click at [53, 225] on button "Continue" at bounding box center [96, 222] width 181 height 19
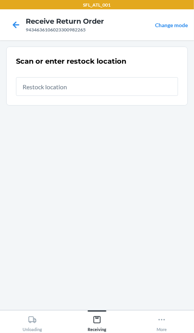
click at [98, 89] on input "text" at bounding box center [97, 86] width 162 height 19
type input "RTCart012"
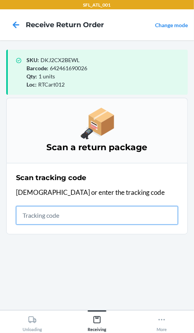
click at [58, 216] on input "text" at bounding box center [97, 215] width 162 height 19
type input "420302599434636106023"
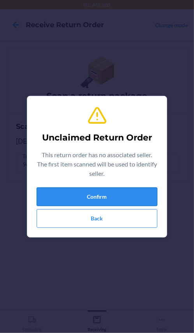
click at [96, 194] on button "Confirm" at bounding box center [97, 197] width 120 height 19
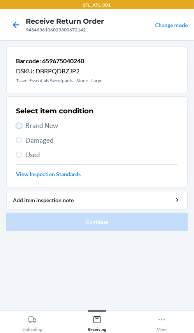
click at [18, 126] on input "Brand New" at bounding box center [19, 126] width 6 height 6
radio input "true"
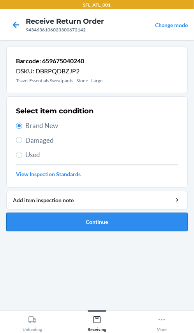
click at [75, 222] on button "Continue" at bounding box center [96, 222] width 181 height 19
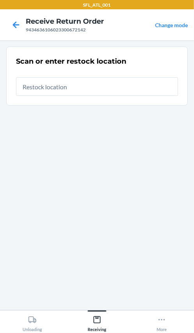
click at [66, 85] on input "text" at bounding box center [97, 86] width 162 height 19
type input "RTCart012"
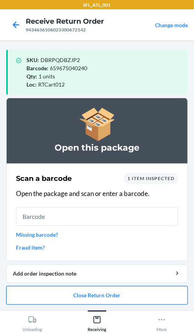
click at [106, 294] on button "Close Return Order" at bounding box center [96, 295] width 181 height 19
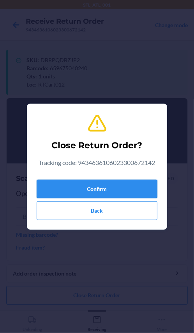
click at [98, 183] on button "Confirm" at bounding box center [97, 189] width 120 height 19
